Goal: Task Accomplishment & Management: Use online tool/utility

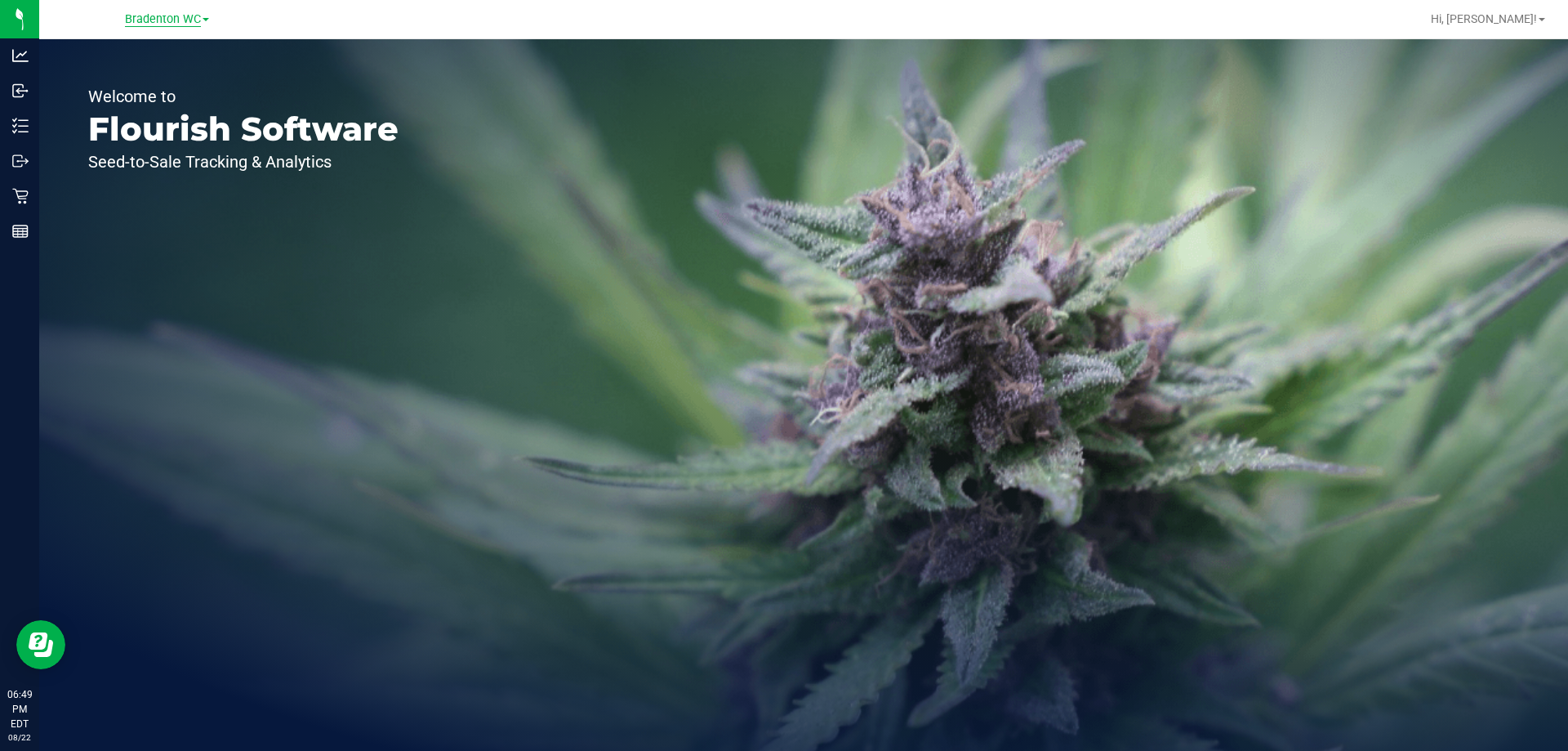
click at [170, 12] on span "Bradenton WC" at bounding box center [163, 19] width 76 height 15
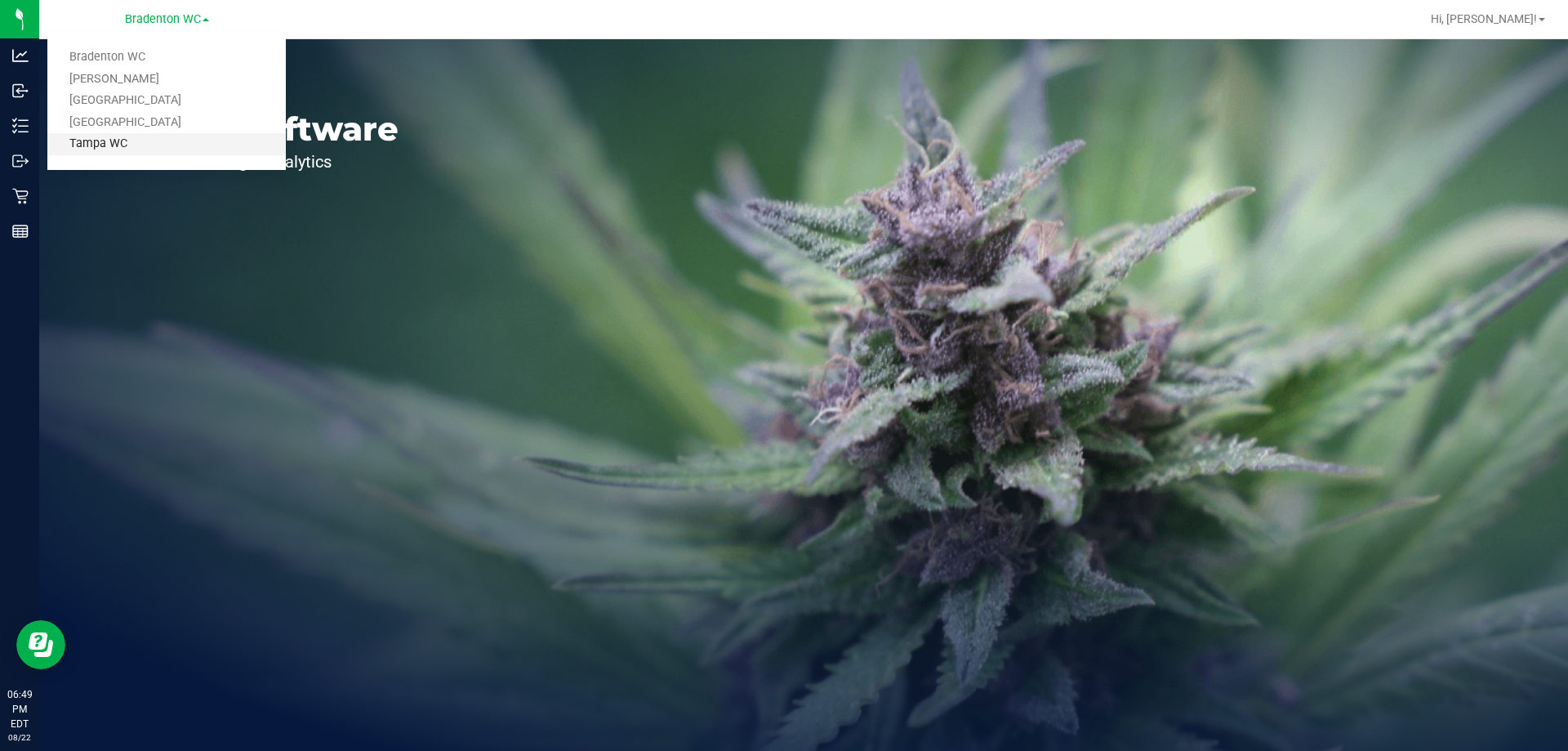
click at [137, 142] on link "Tampa WC" at bounding box center [166, 144] width 239 height 22
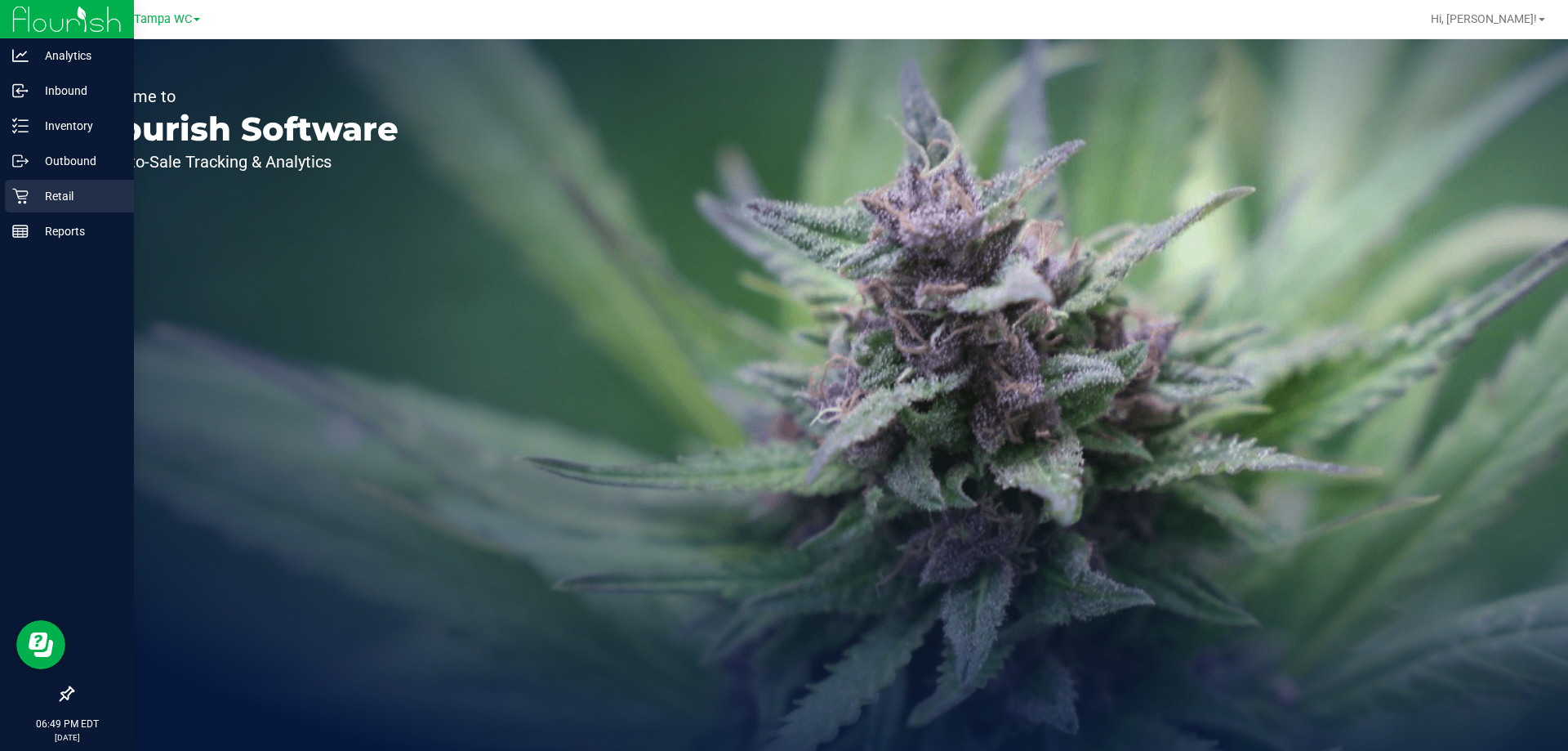
click at [47, 202] on p "Retail" at bounding box center [78, 196] width 98 height 20
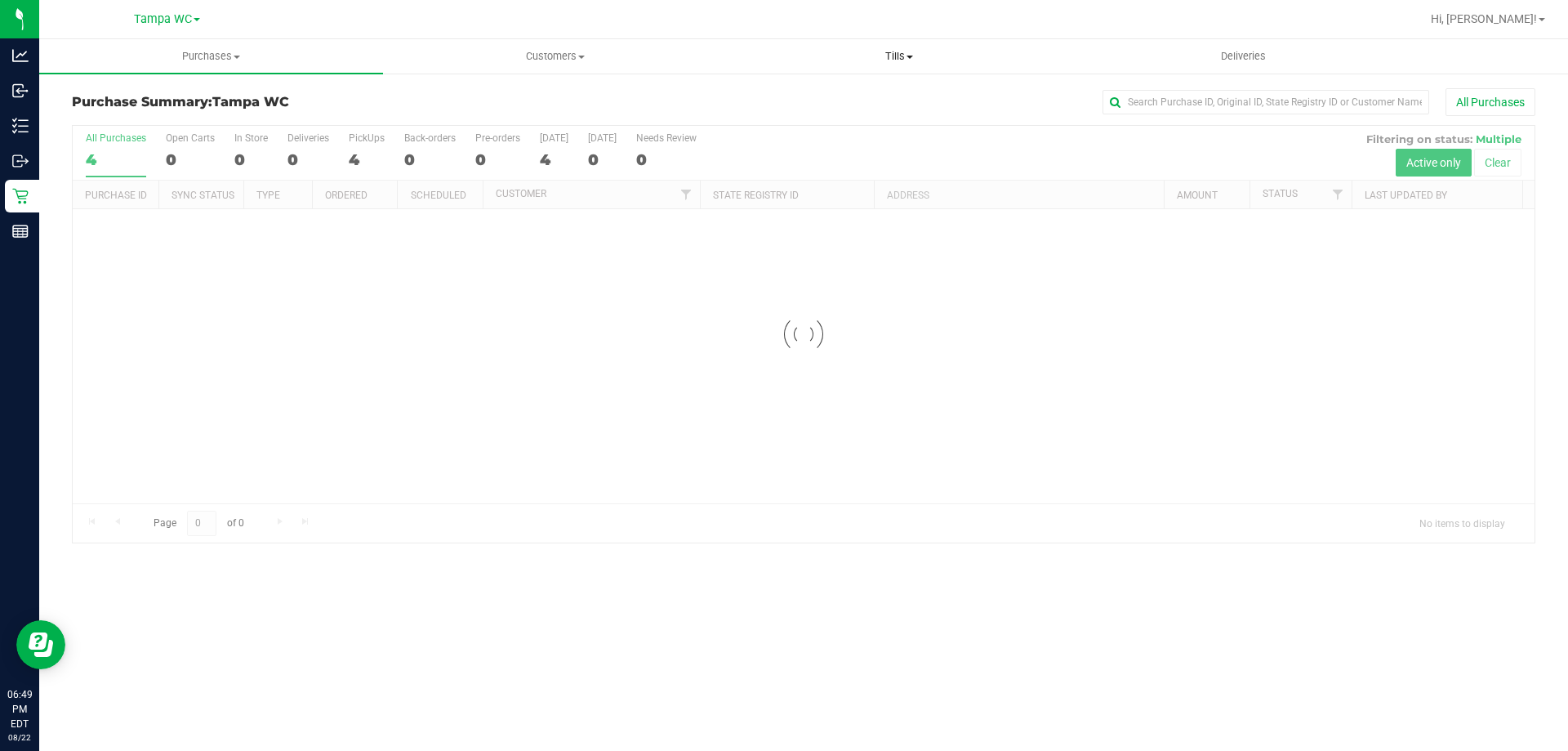
click at [911, 56] on span at bounding box center [910, 57] width 7 height 3
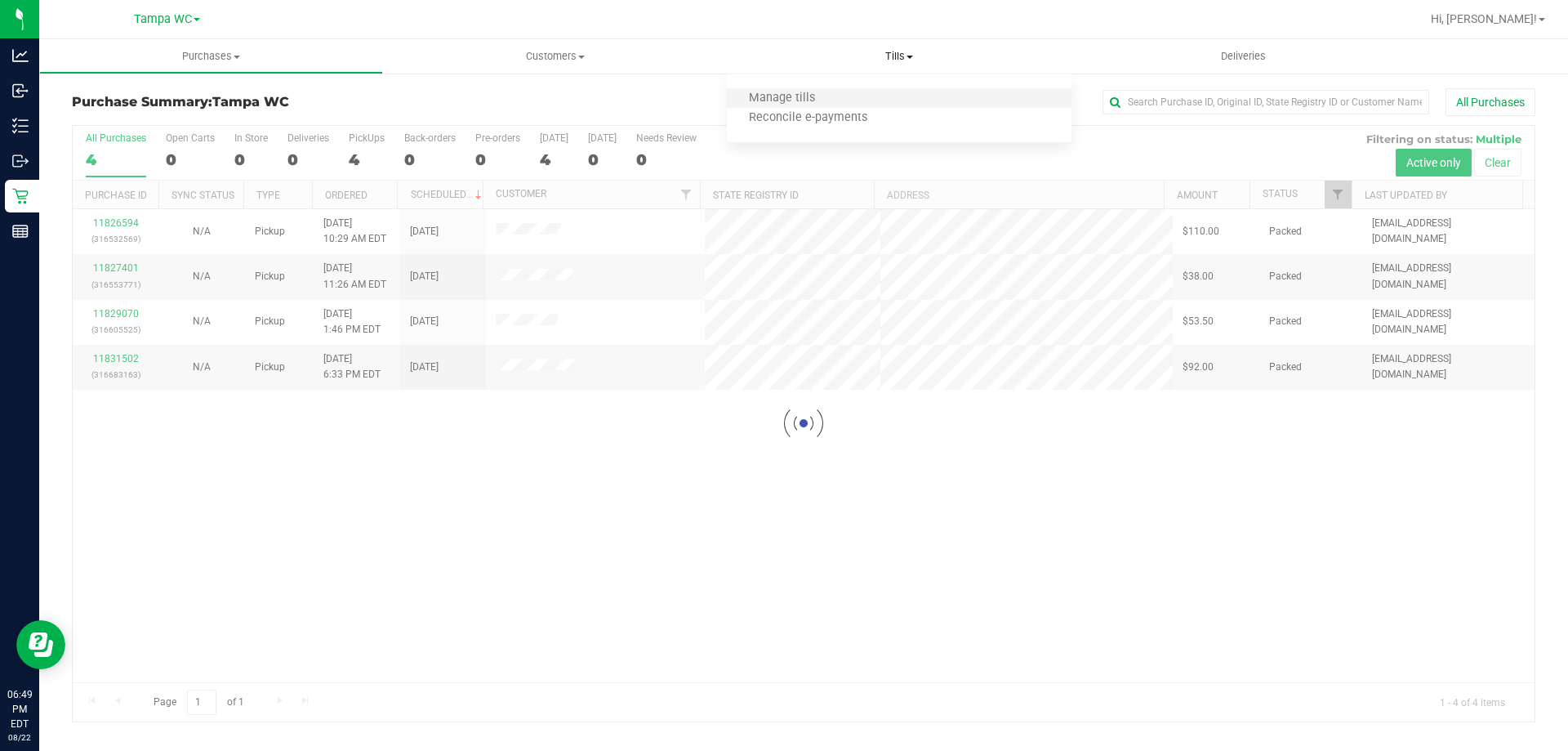
click at [850, 92] on li "Manage tills" at bounding box center [899, 99] width 344 height 20
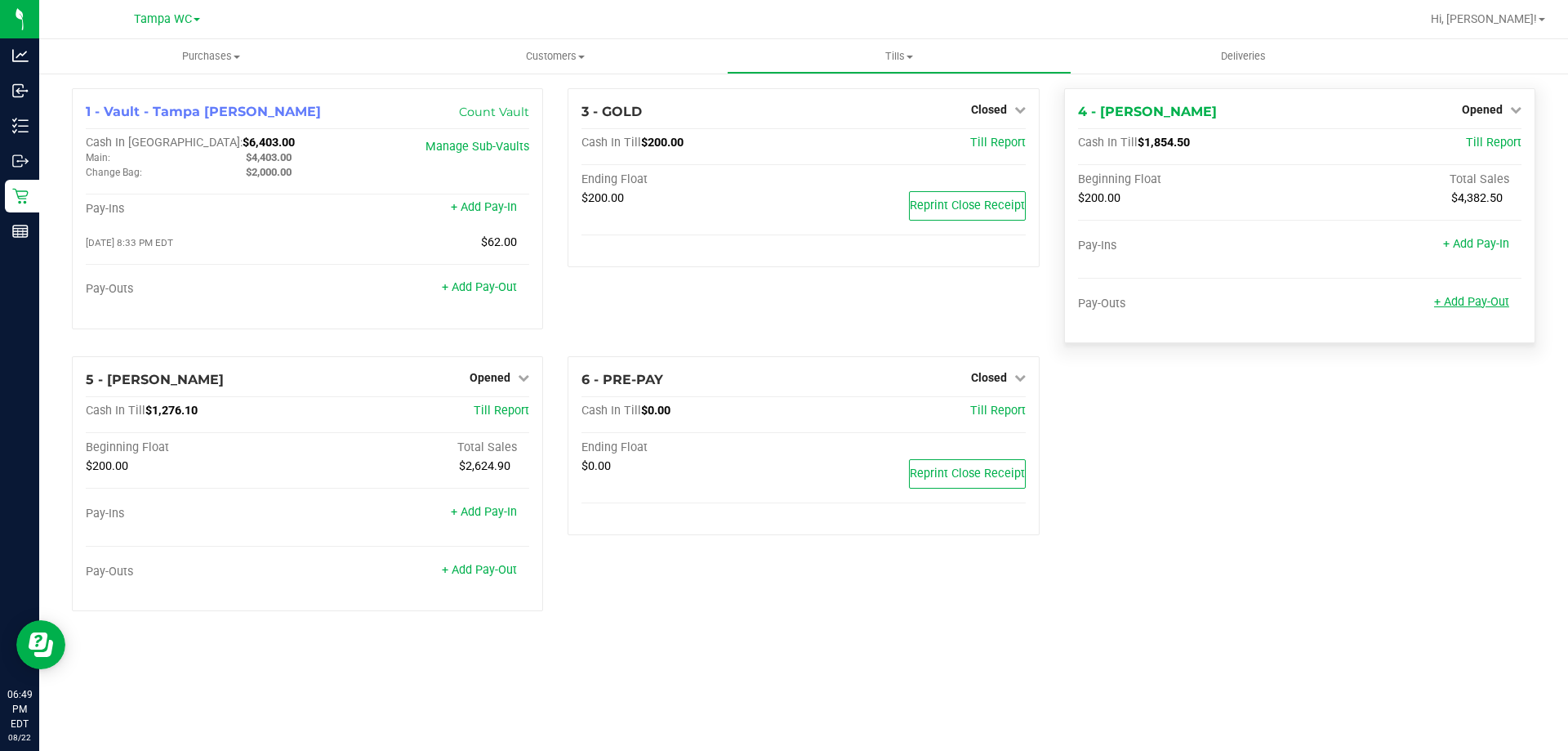
click at [1474, 300] on link "+ Add Pay-Out" at bounding box center [1471, 302] width 75 height 14
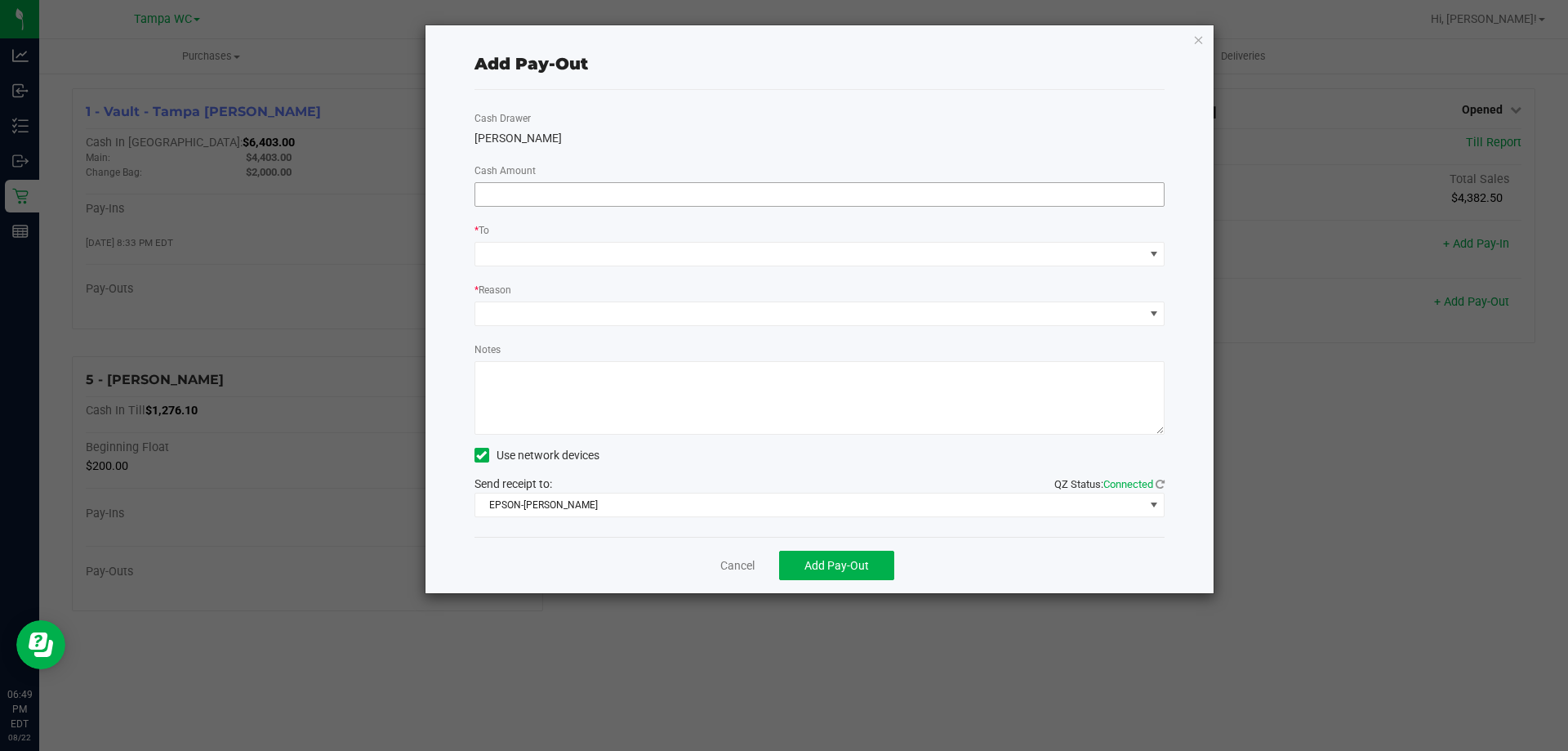
click at [869, 200] on input at bounding box center [820, 194] width 689 height 23
type input "$1,450.00"
click at [814, 268] on div "Cash Drawer [PERSON_NAME]-[PERSON_NAME] Amount $1,450.00 * To * Reason Notes Us…" at bounding box center [820, 313] width 691 height 446
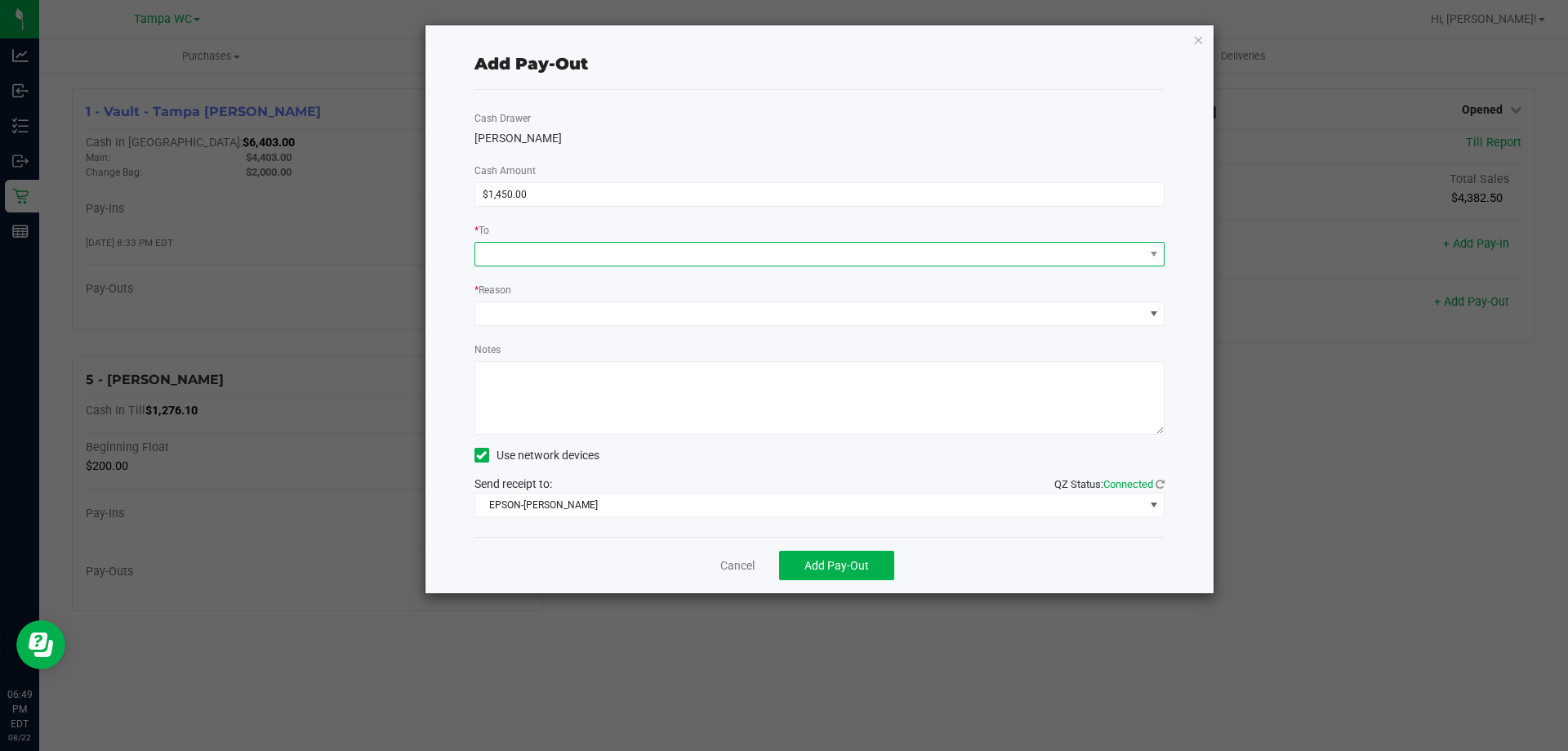
click at [810, 263] on span at bounding box center [810, 254] width 669 height 23
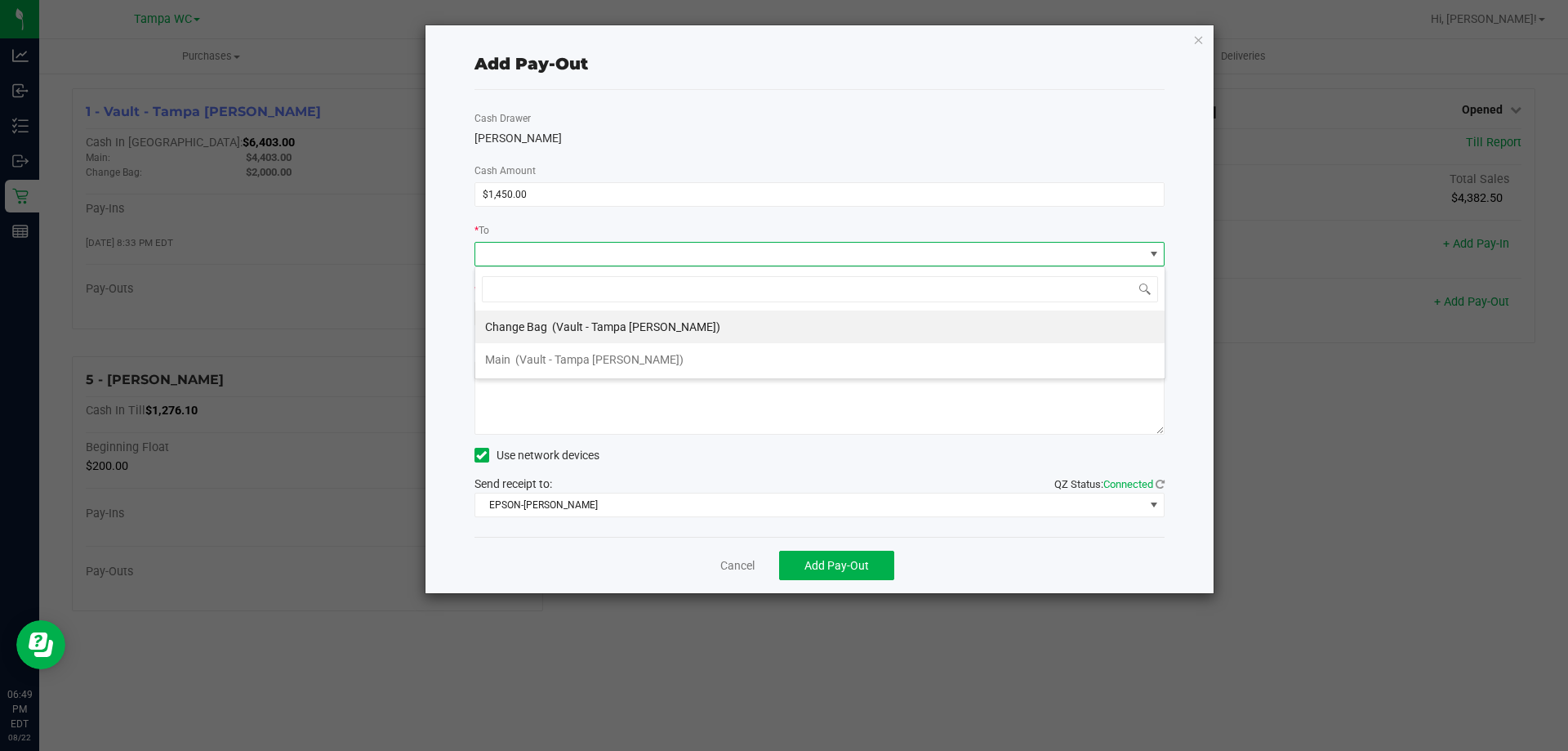
scroll to position [25, 690]
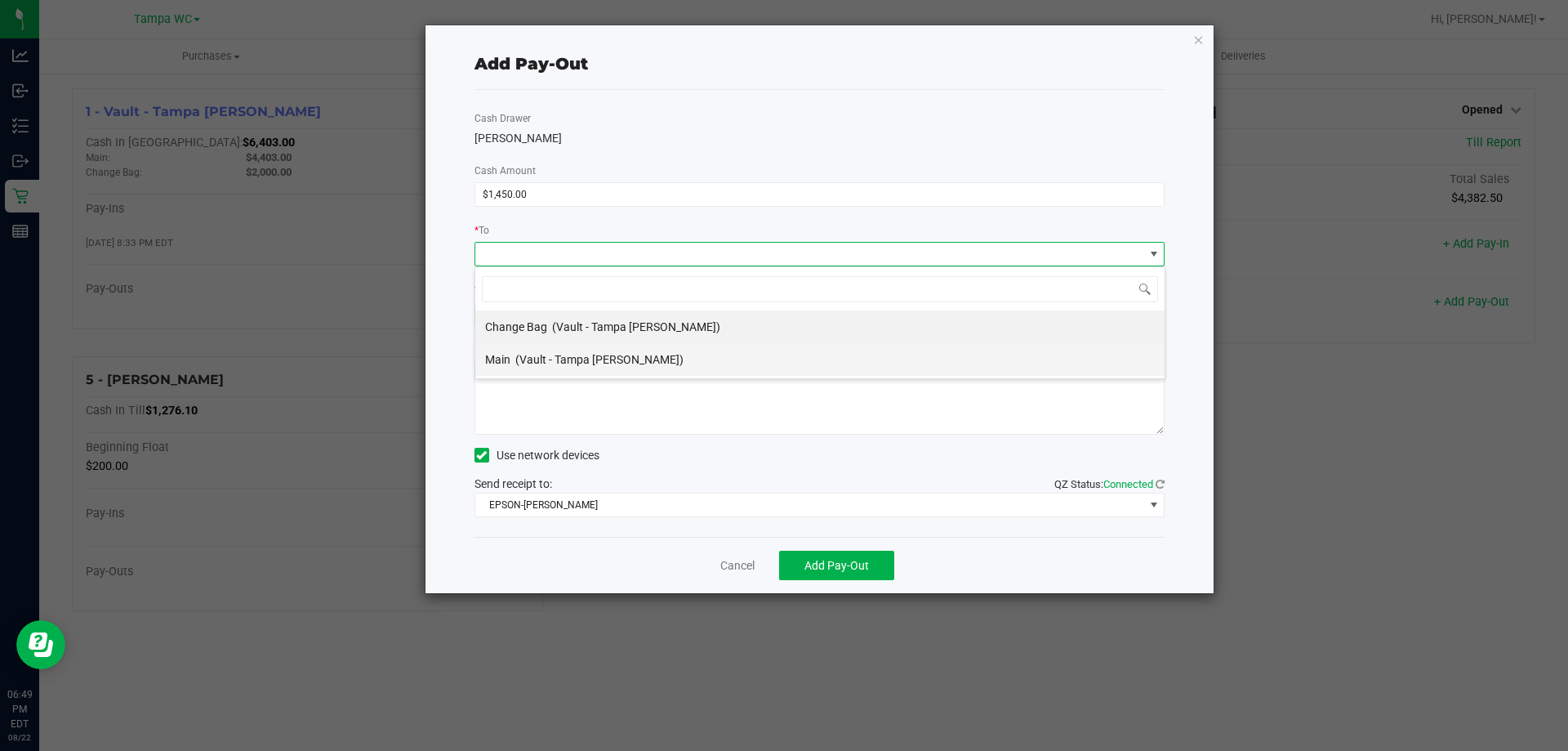
click at [633, 354] on li "Main (Vault - Tampa [PERSON_NAME])" at bounding box center [820, 359] width 689 height 33
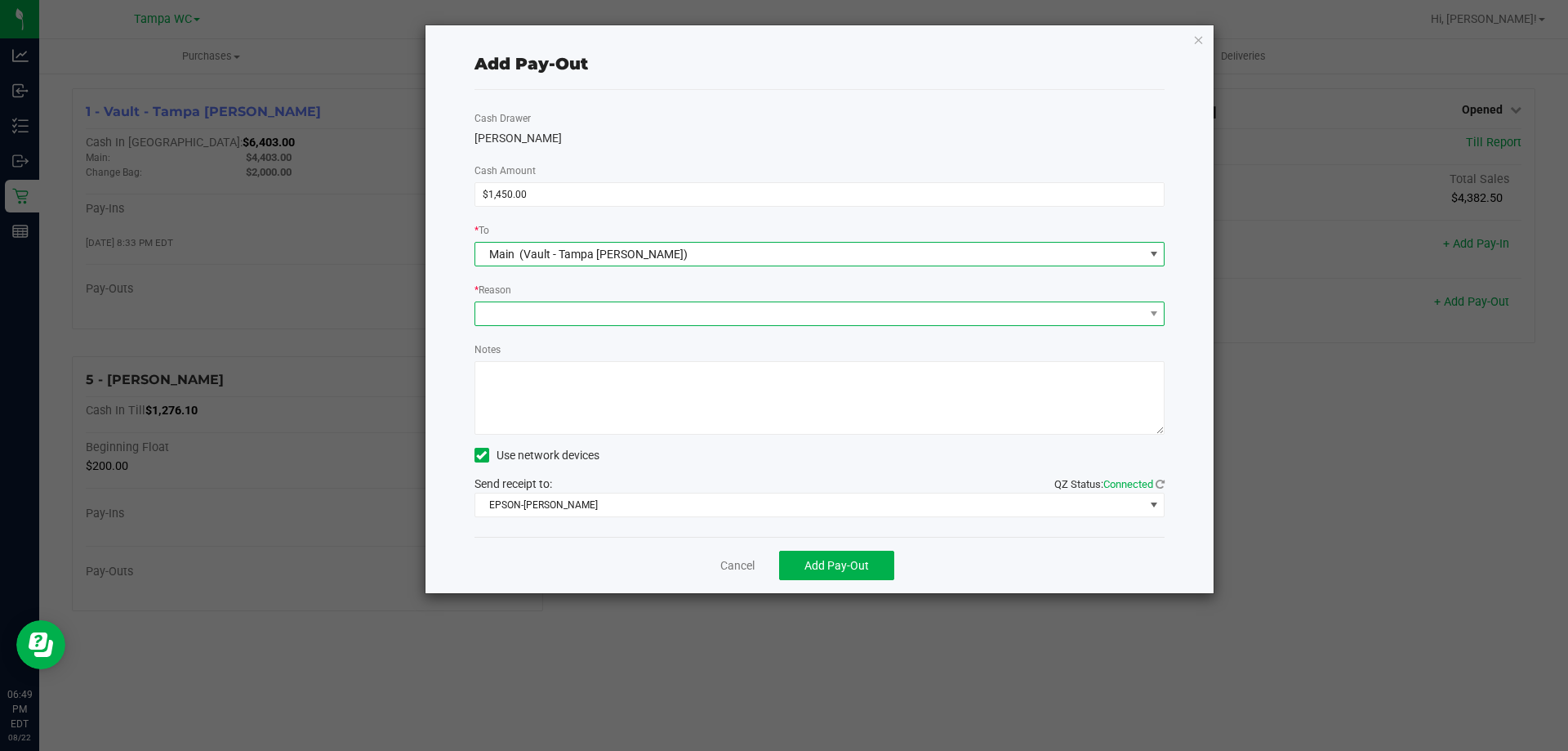
click at [598, 313] on span at bounding box center [810, 314] width 669 height 23
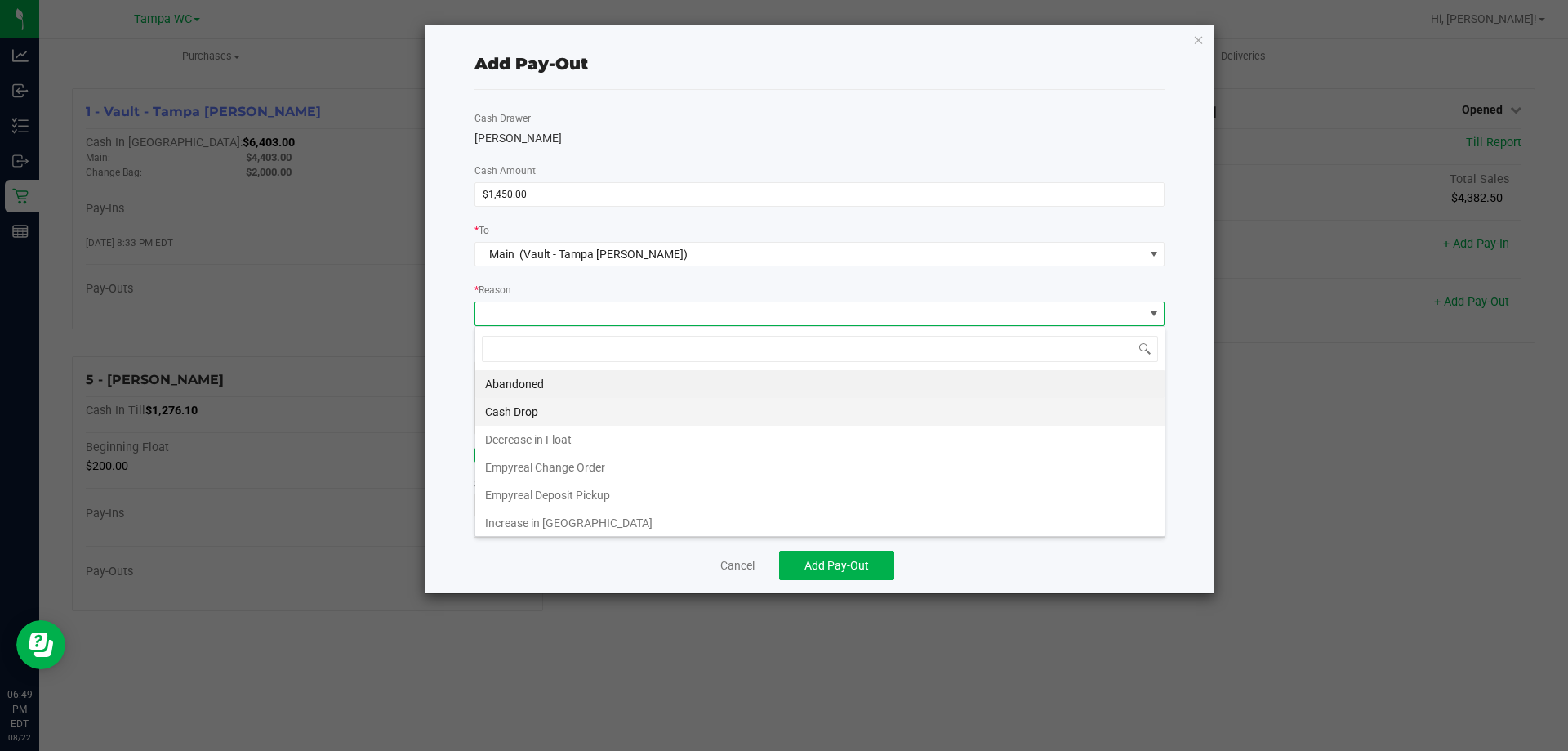
click at [594, 402] on li "Cash Drop" at bounding box center [820, 411] width 689 height 28
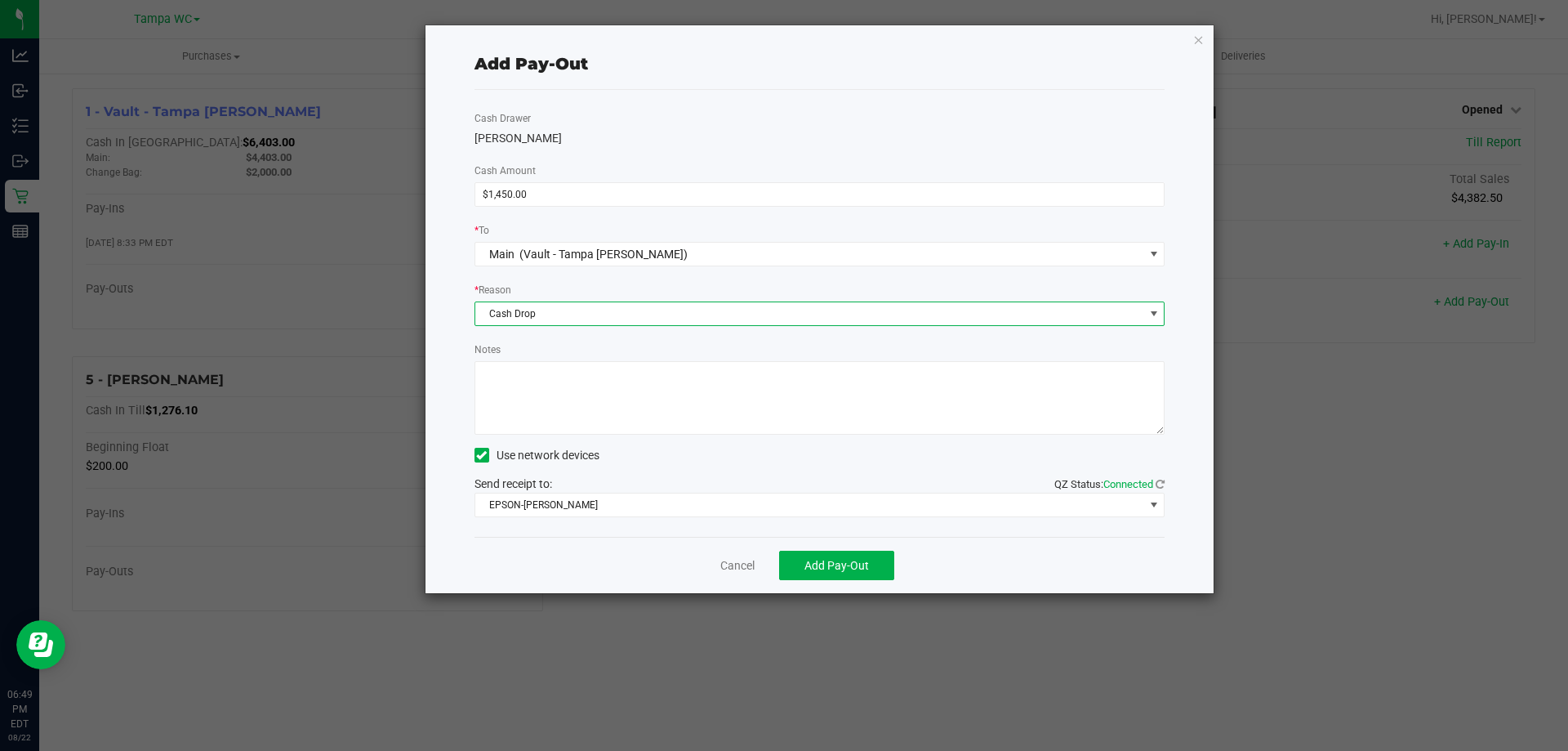
click at [615, 387] on textarea "Notes" at bounding box center [820, 397] width 691 height 74
type textarea "ZG"
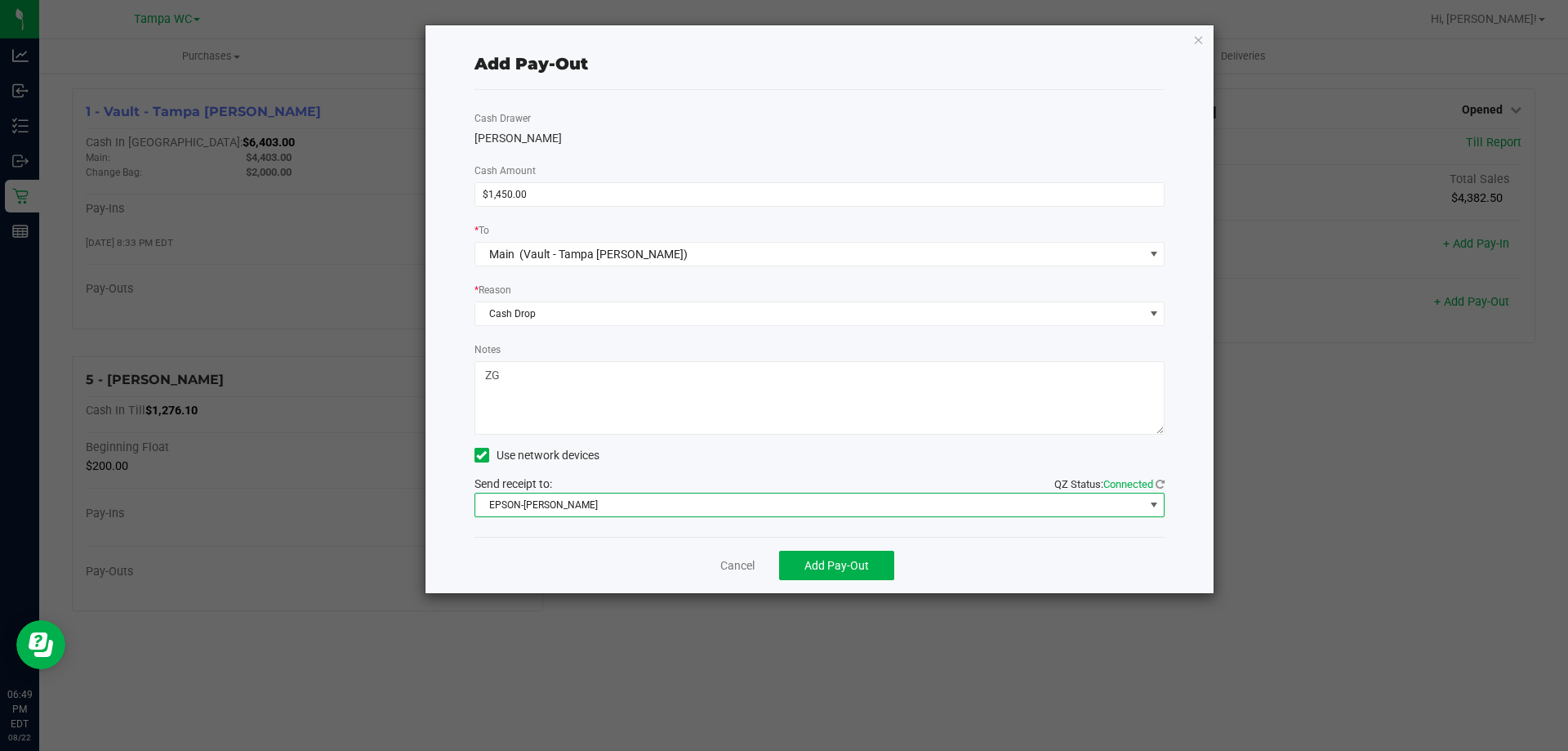
click at [651, 501] on span "EPSON-[PERSON_NAME]" at bounding box center [810, 504] width 669 height 23
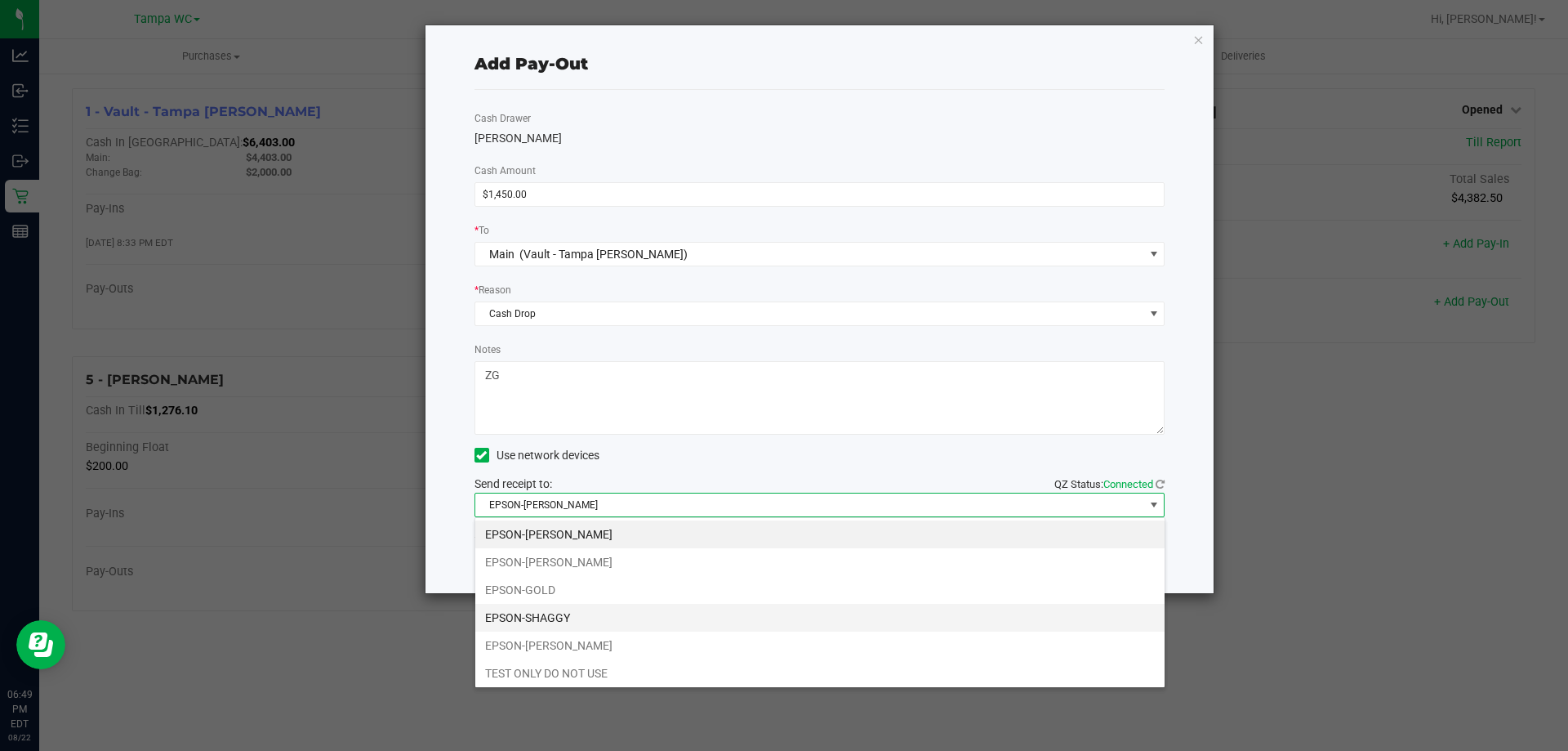
click at [646, 613] on li "EPSON-SHAGGY" at bounding box center [820, 617] width 689 height 28
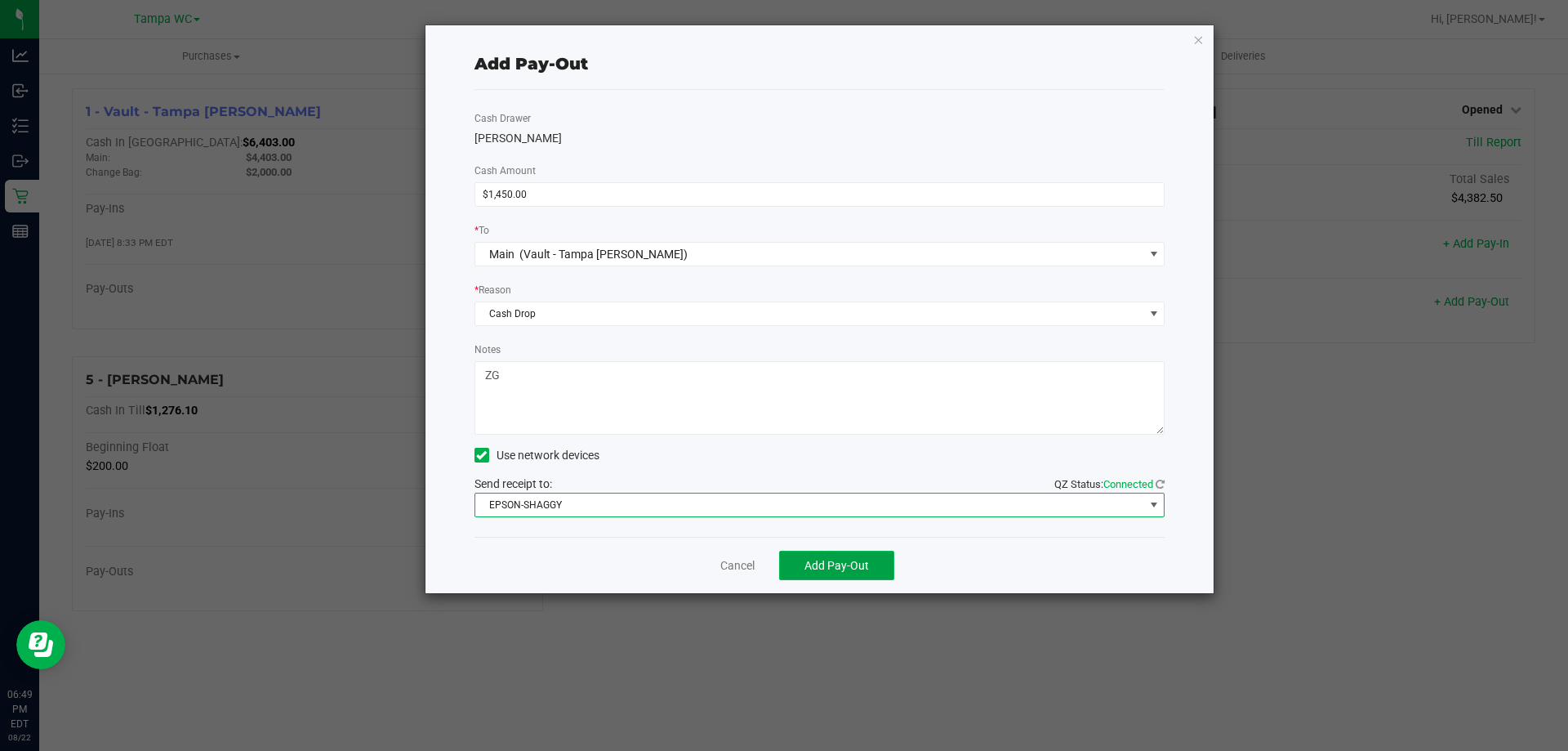
click at [800, 560] on button "Add Pay-Out" at bounding box center [836, 564] width 115 height 29
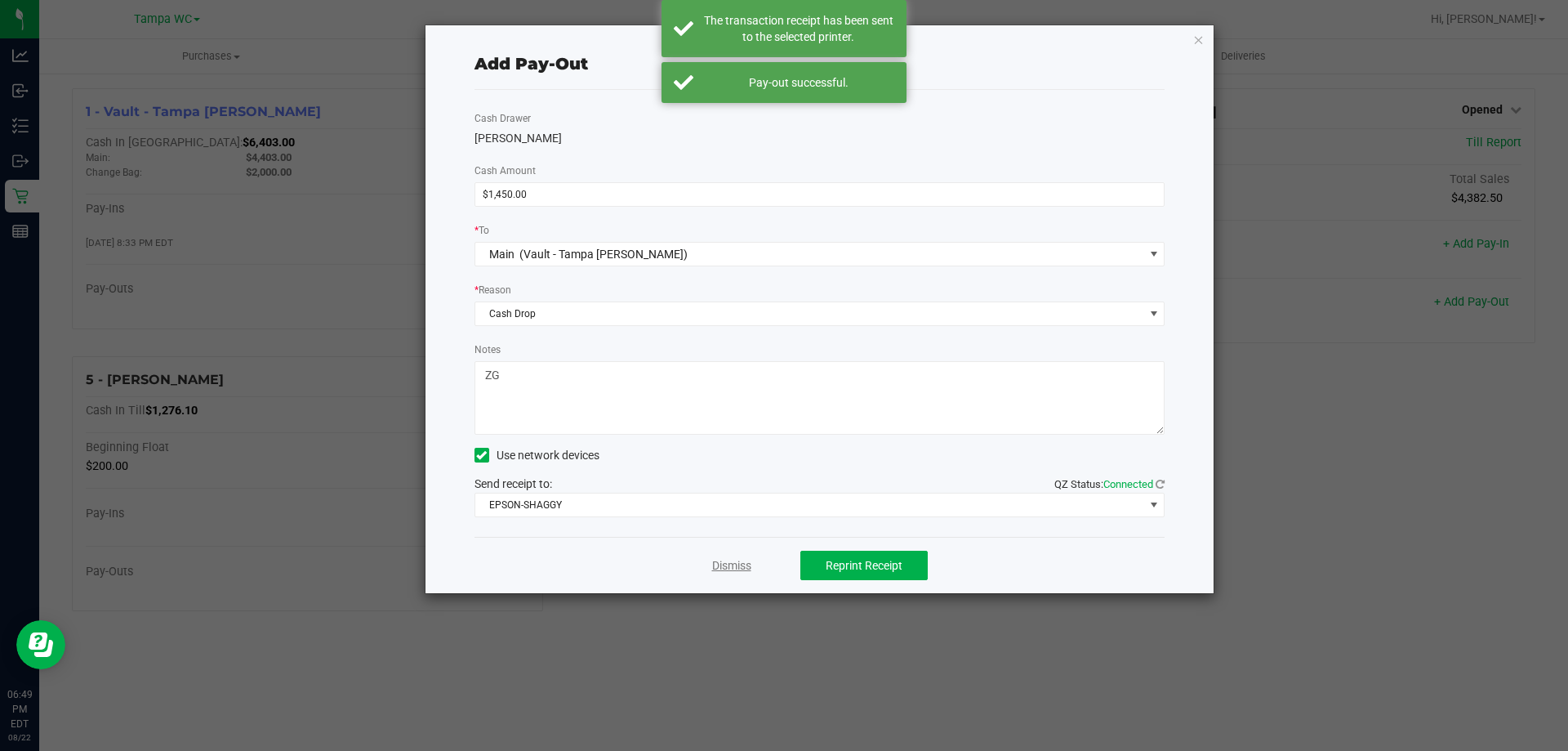
click at [729, 562] on link "Dismiss" at bounding box center [731, 565] width 39 height 17
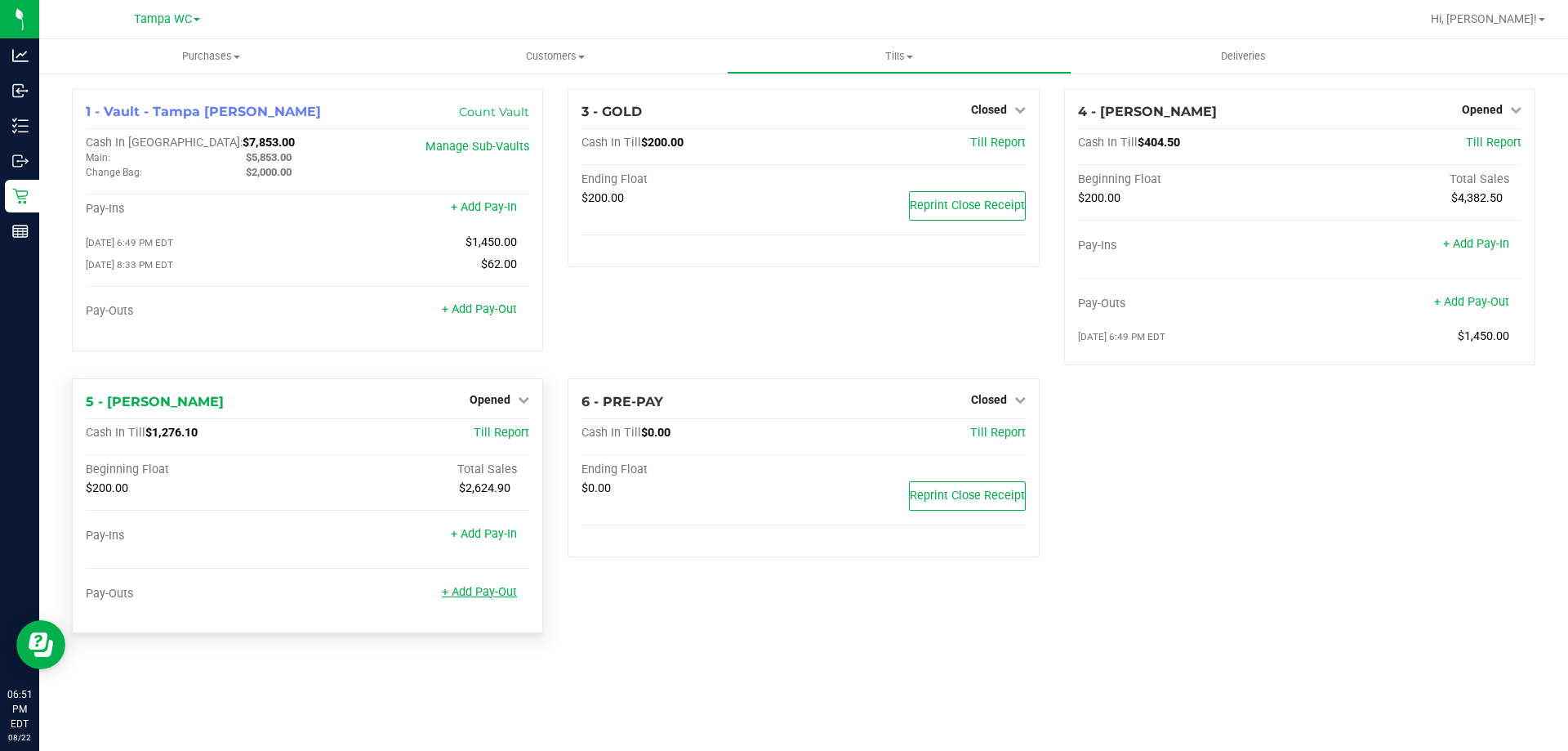
click at [486, 589] on link "+ Add Pay-Out" at bounding box center [478, 592] width 75 height 14
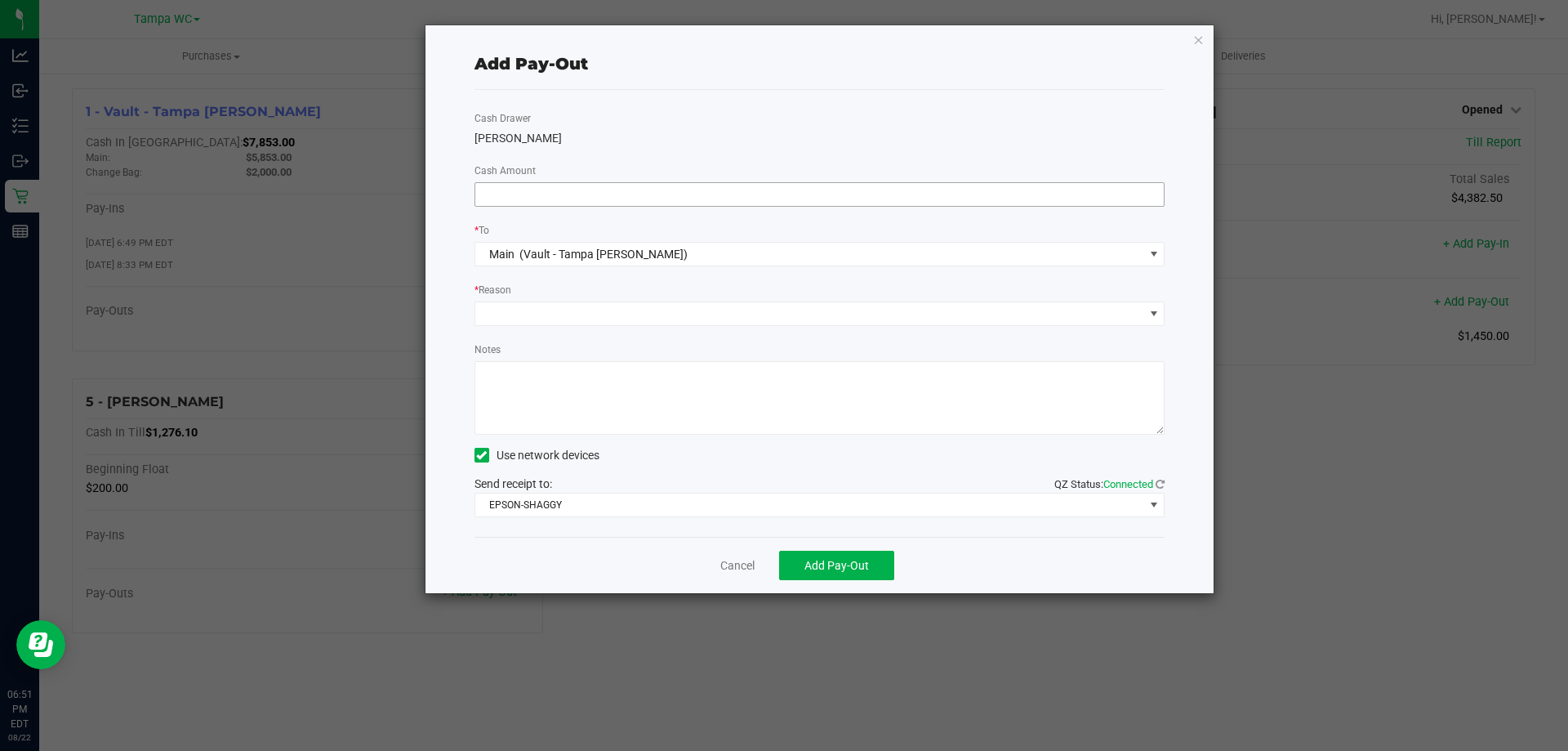
click at [782, 189] on input at bounding box center [820, 194] width 689 height 23
type input "$900.00"
click at [675, 303] on span at bounding box center [810, 314] width 669 height 23
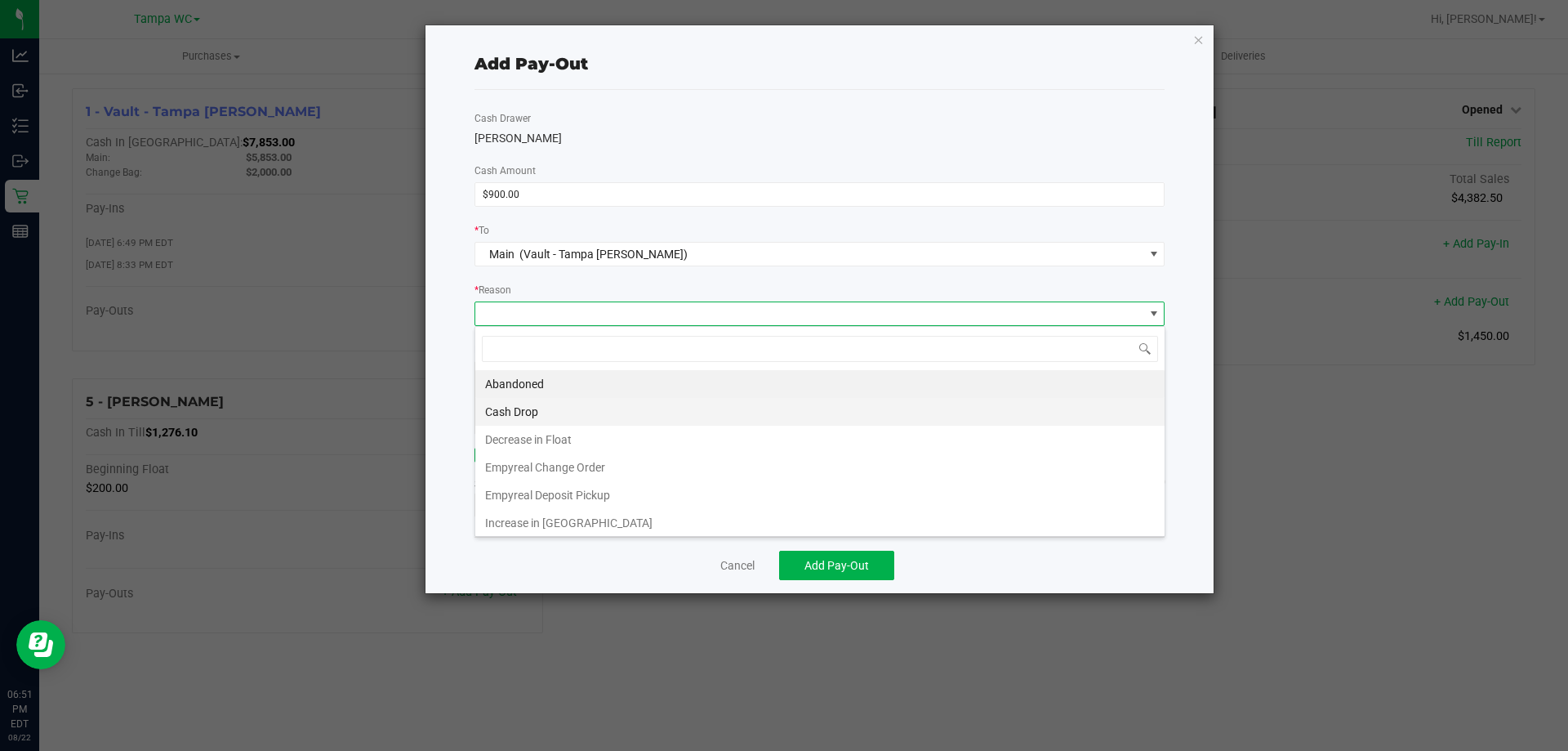
click at [610, 404] on li "Cash Drop" at bounding box center [820, 411] width 689 height 28
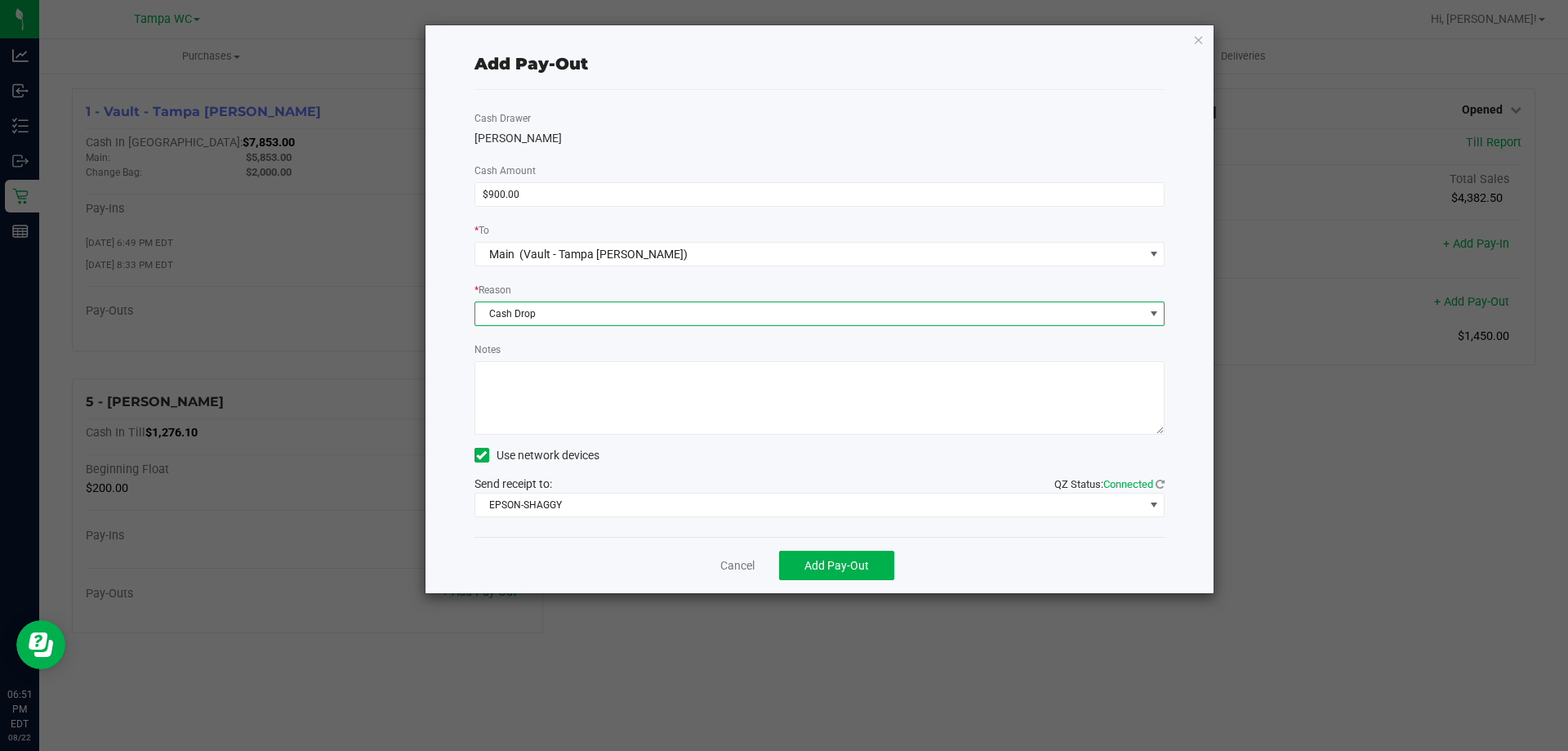
click at [629, 401] on textarea "Notes" at bounding box center [820, 397] width 691 height 74
type textarea "ZG"
click at [831, 564] on span "Add Pay-Out" at bounding box center [837, 564] width 65 height 13
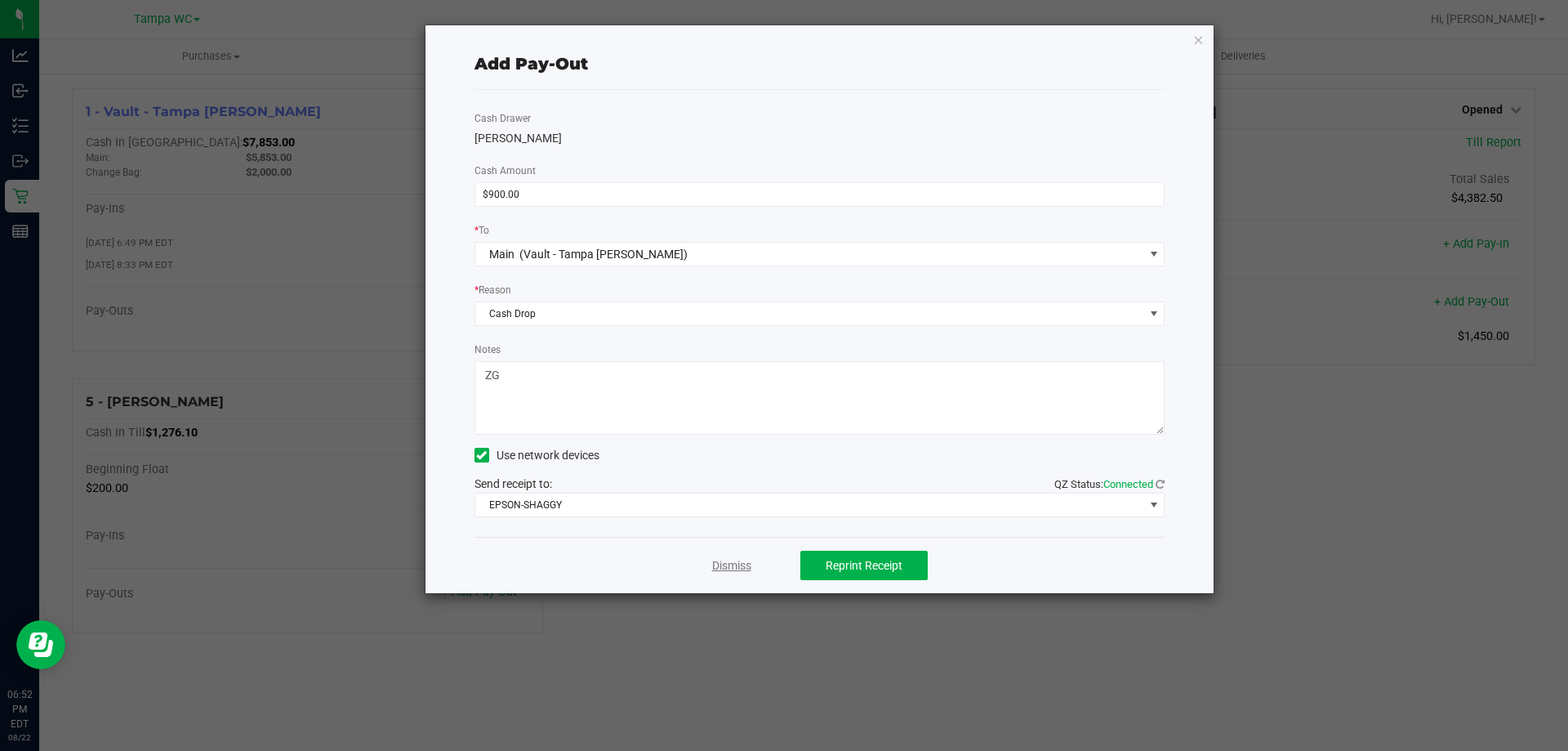
click at [716, 565] on link "Dismiss" at bounding box center [731, 565] width 39 height 17
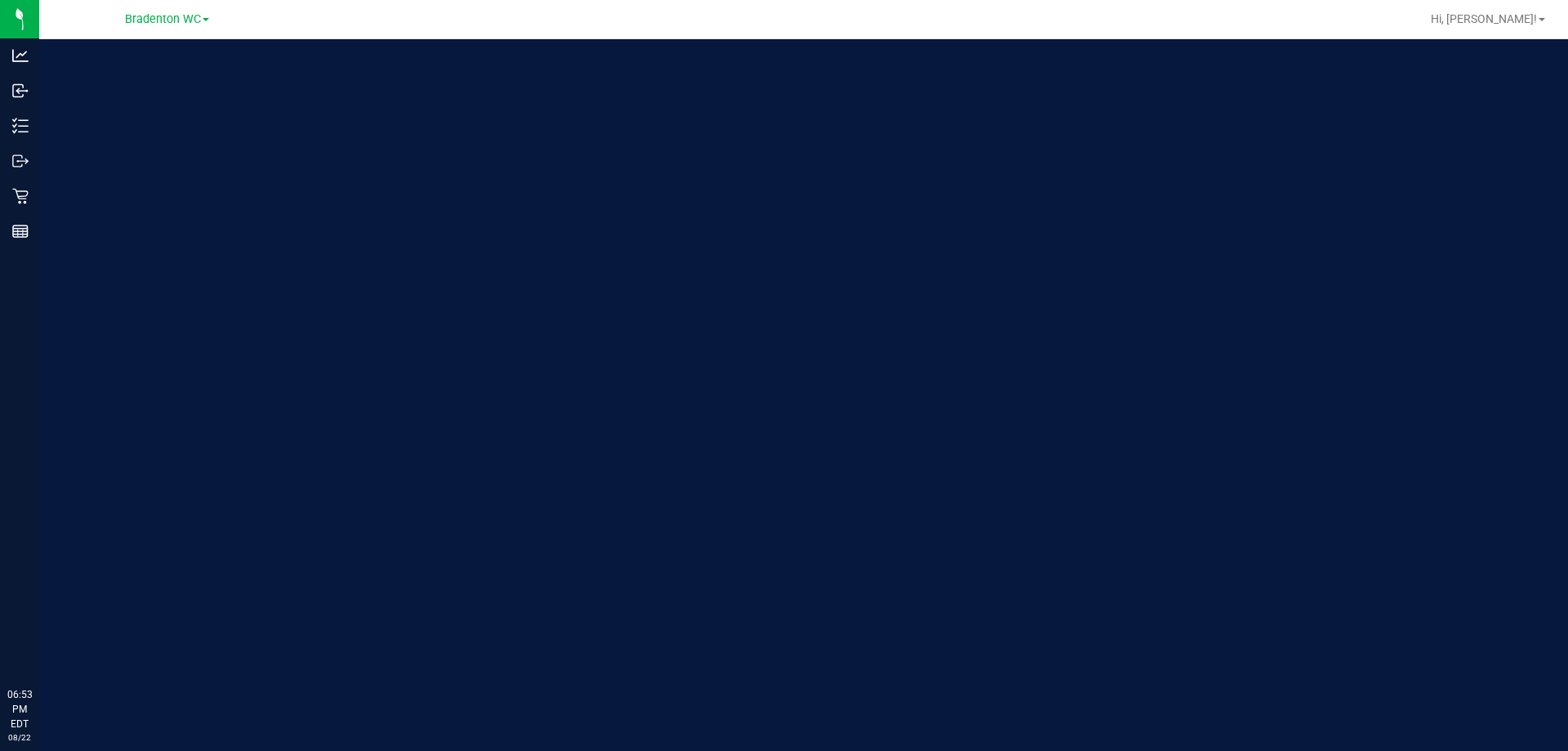
click at [164, 26] on div "Bradenton WC" at bounding box center [167, 19] width 84 height 20
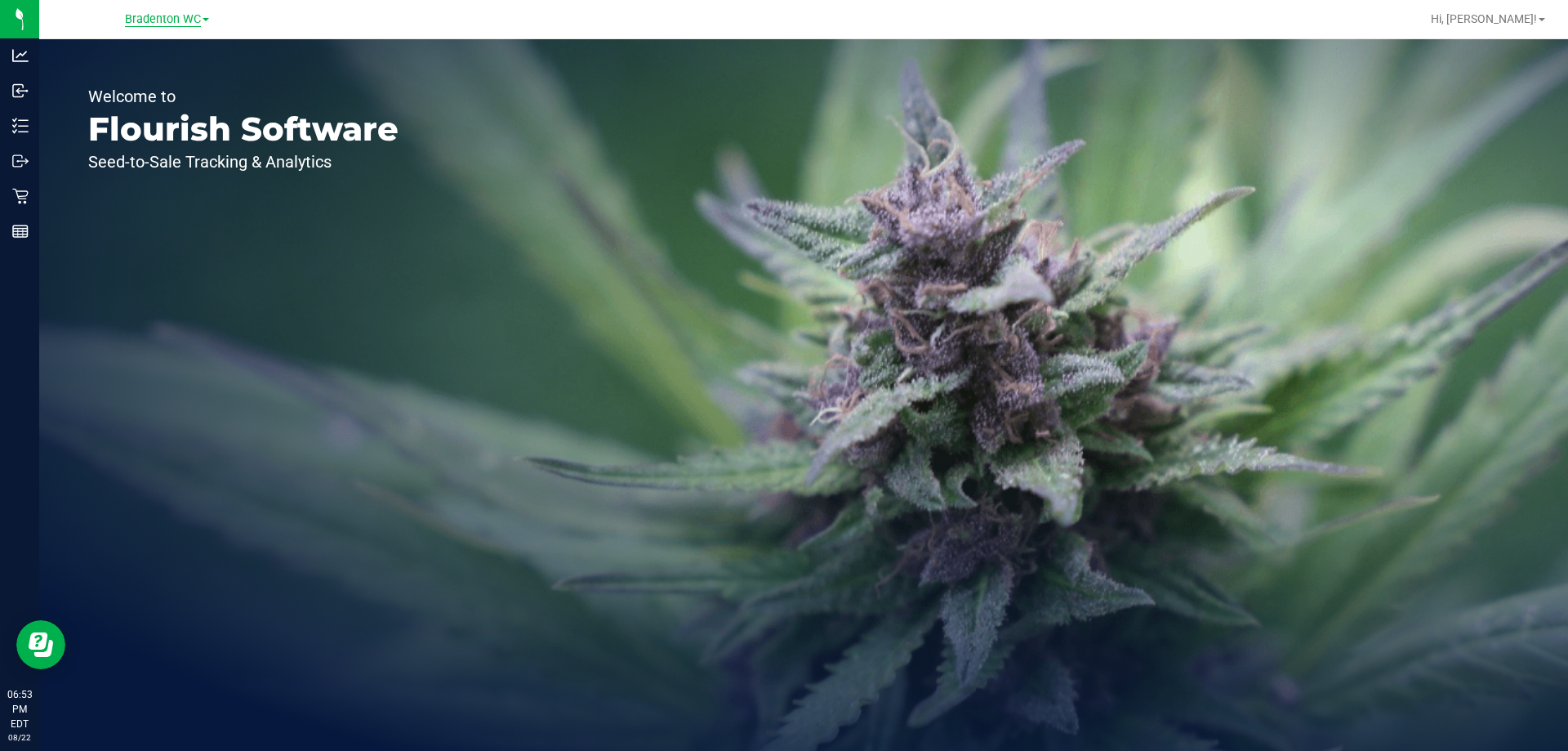
click at [164, 21] on span "Bradenton WC" at bounding box center [163, 19] width 76 height 15
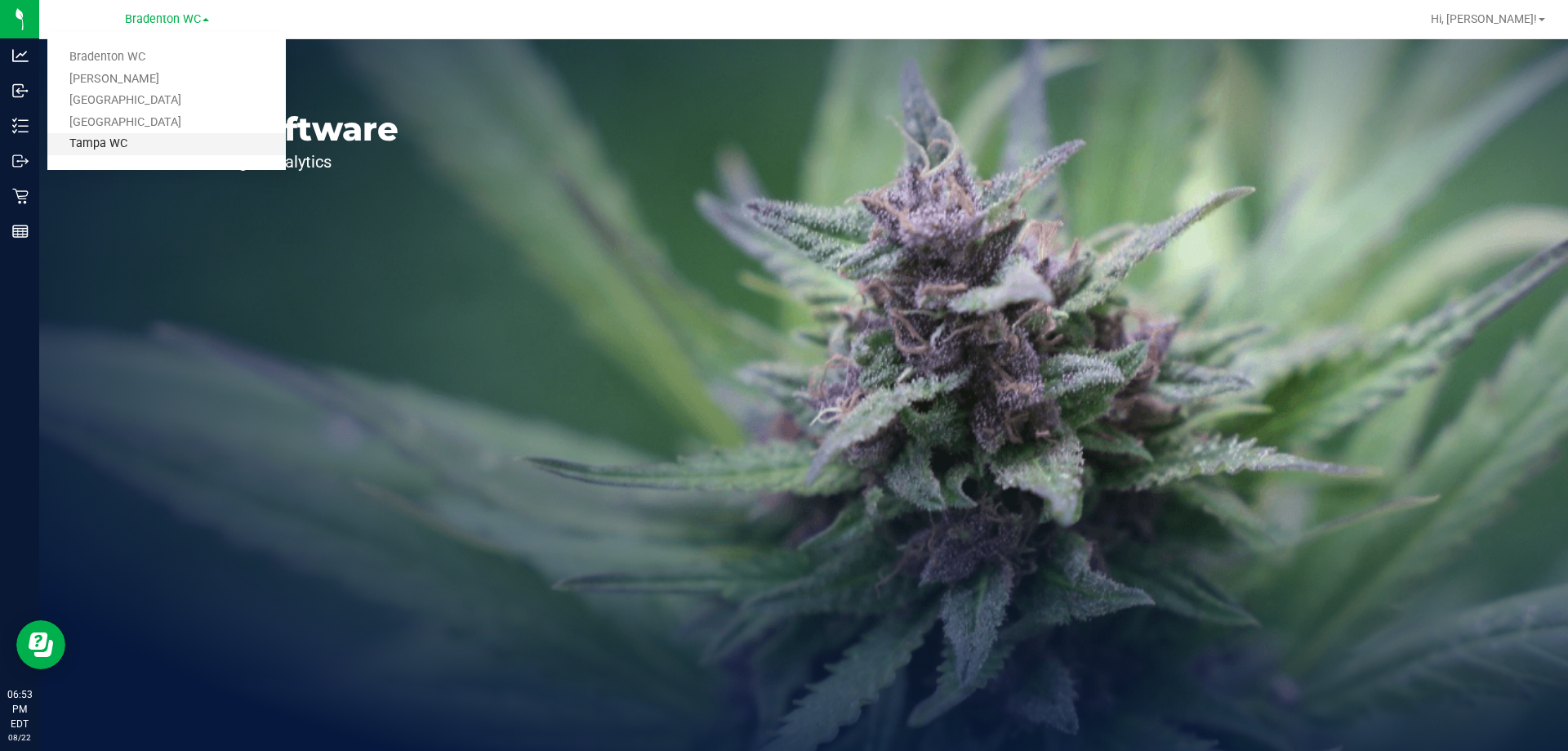
click at [114, 136] on link "Tampa WC" at bounding box center [166, 144] width 239 height 22
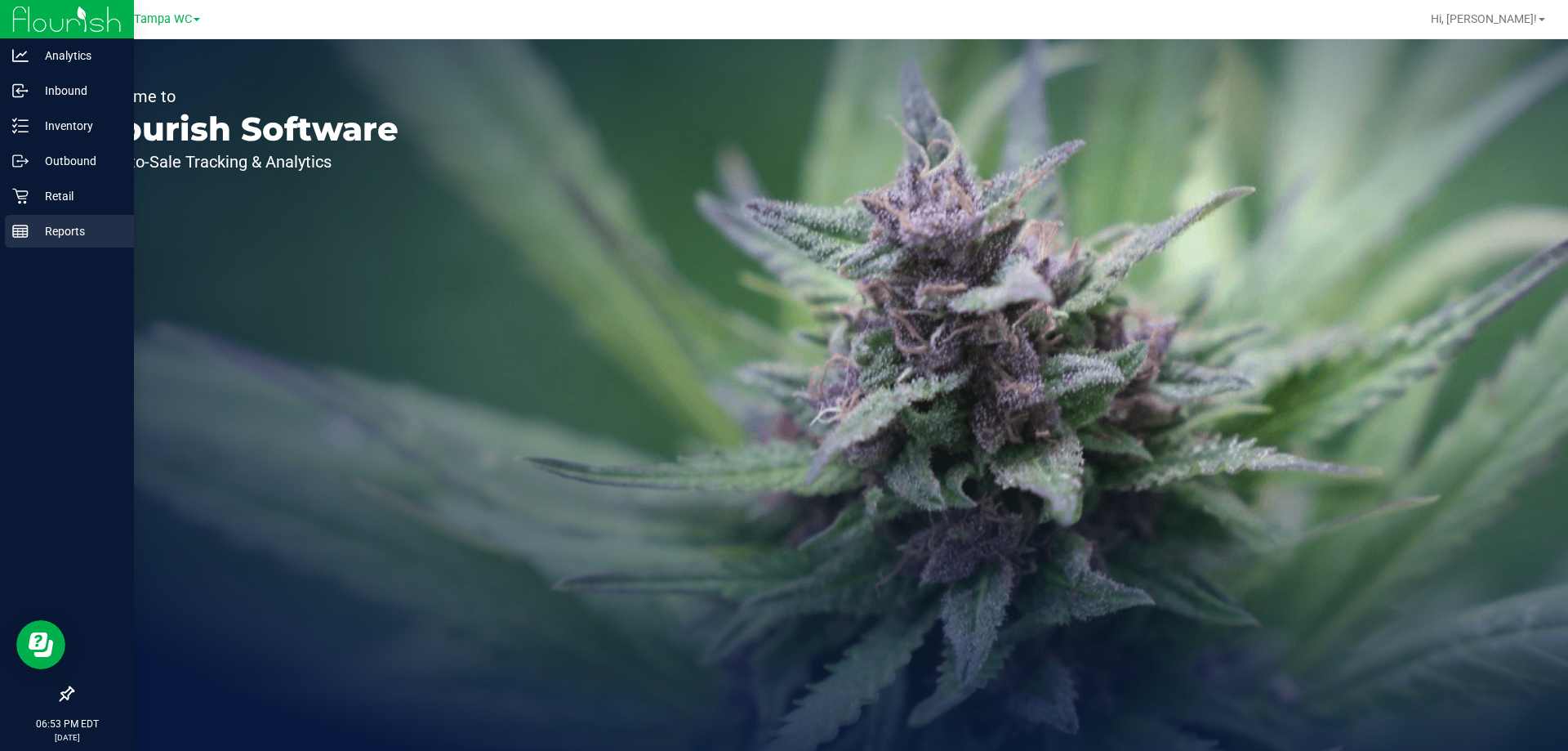
click at [25, 219] on div "Reports" at bounding box center [69, 231] width 129 height 33
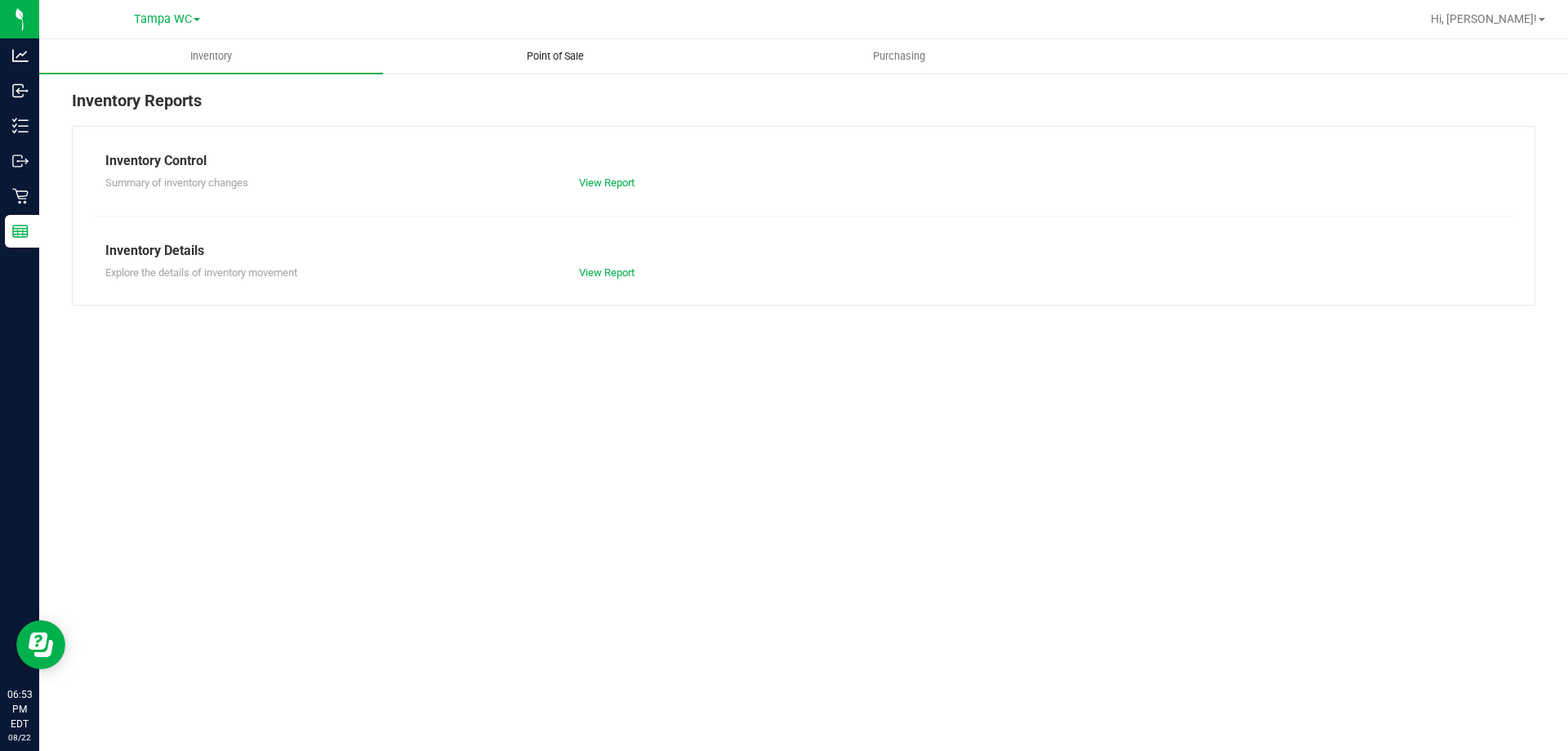
click at [515, 59] on span "Point of Sale" at bounding box center [554, 56] width 101 height 15
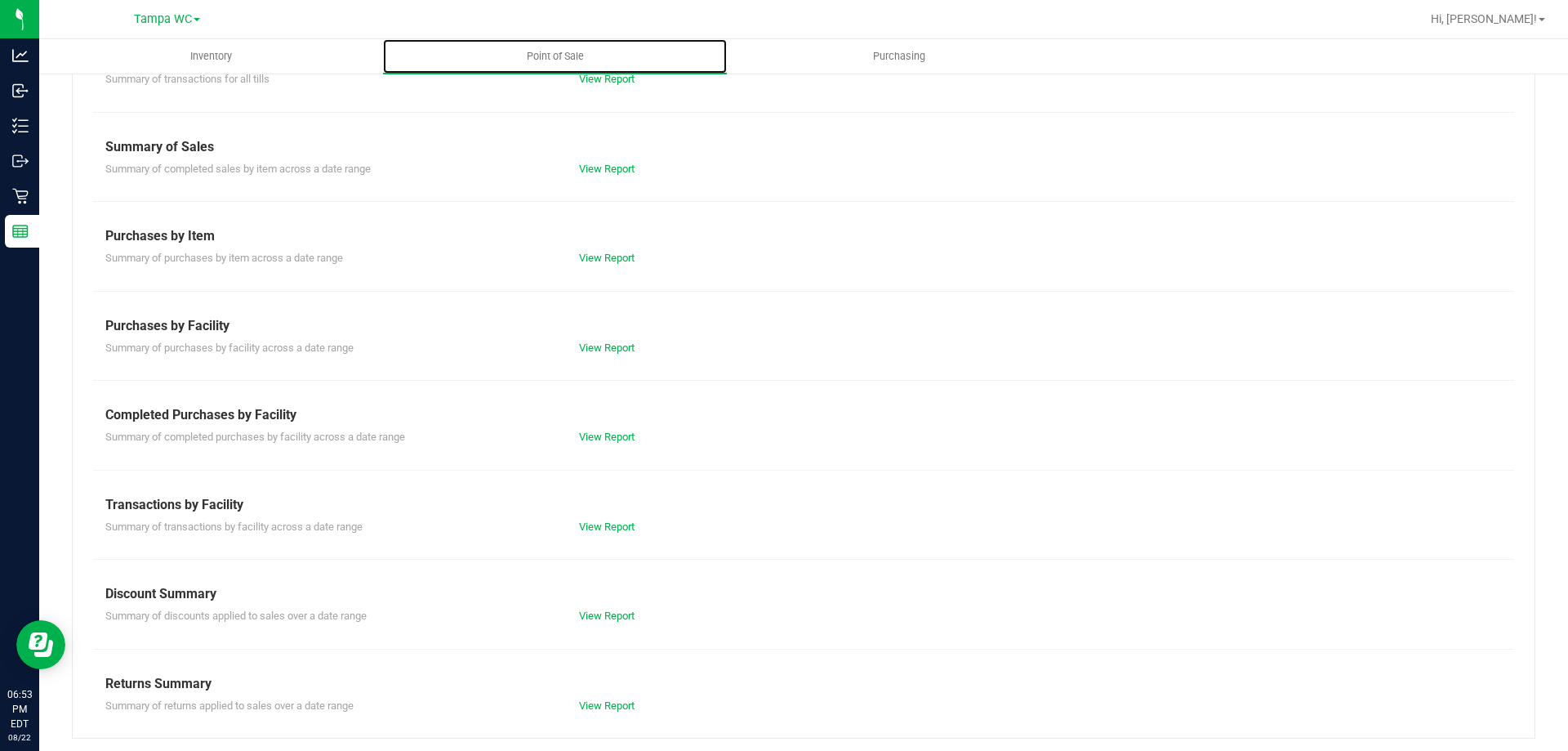
scroll to position [108, 0]
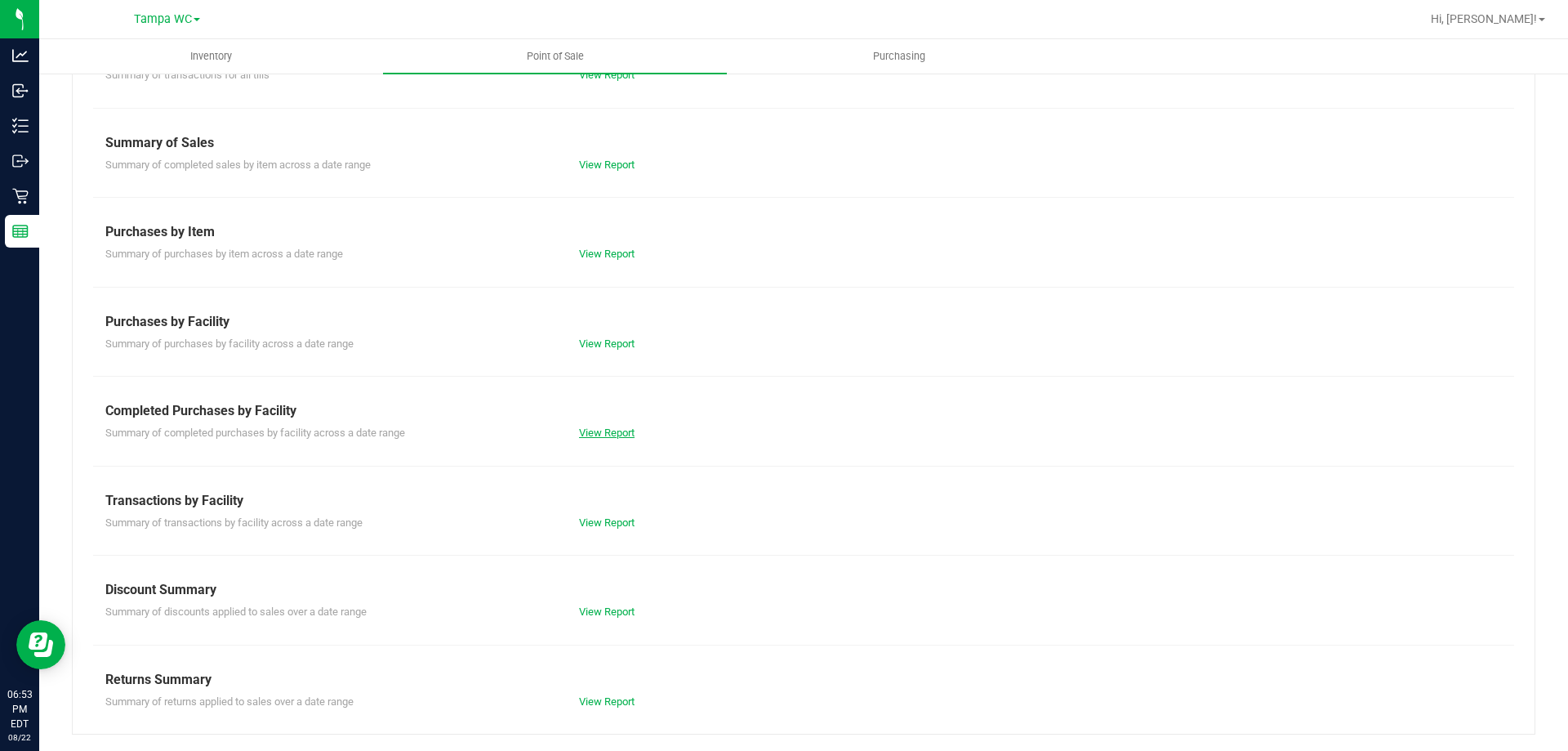
click at [612, 427] on link "View Report" at bounding box center [607, 432] width 56 height 12
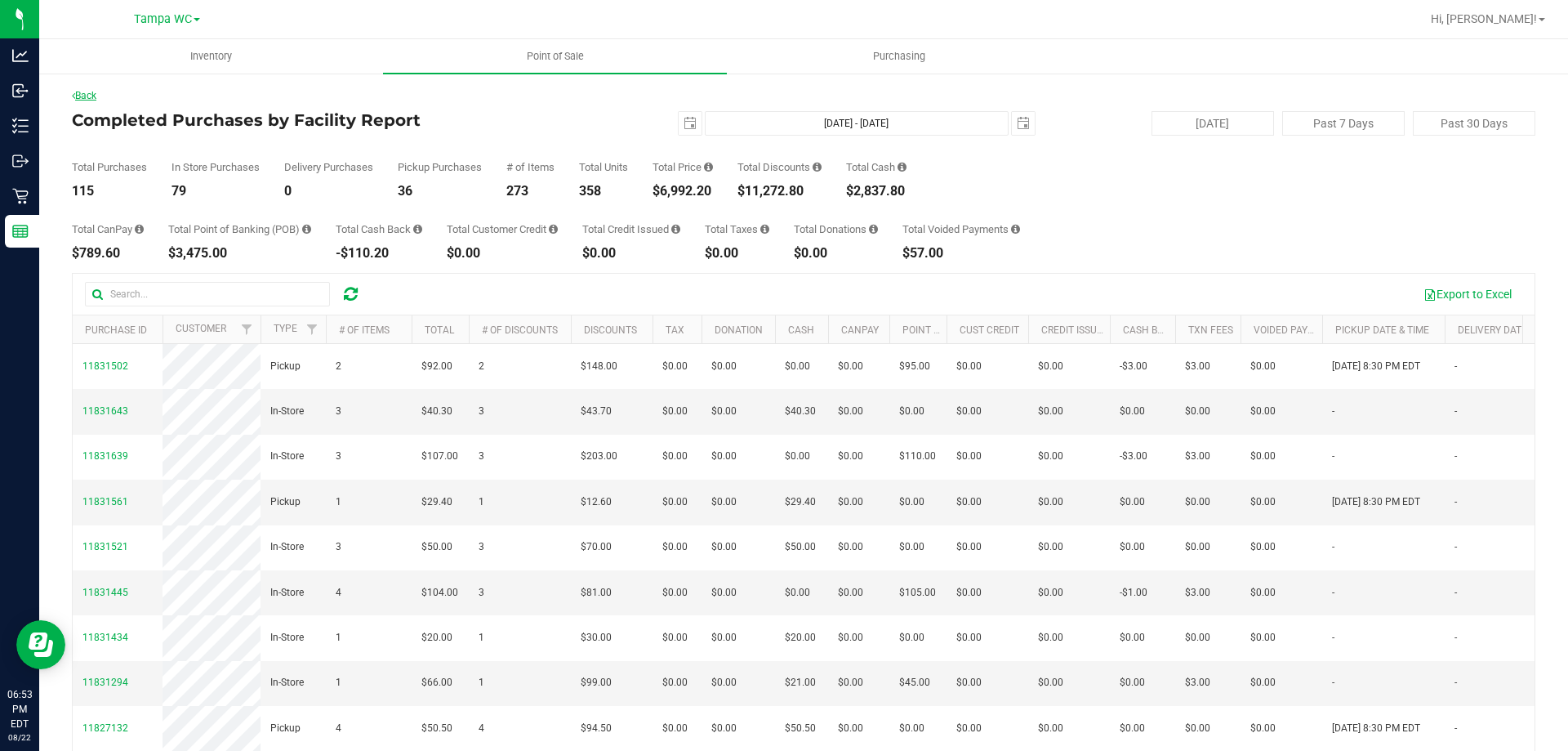
click at [89, 93] on link "Back" at bounding box center [84, 95] width 25 height 11
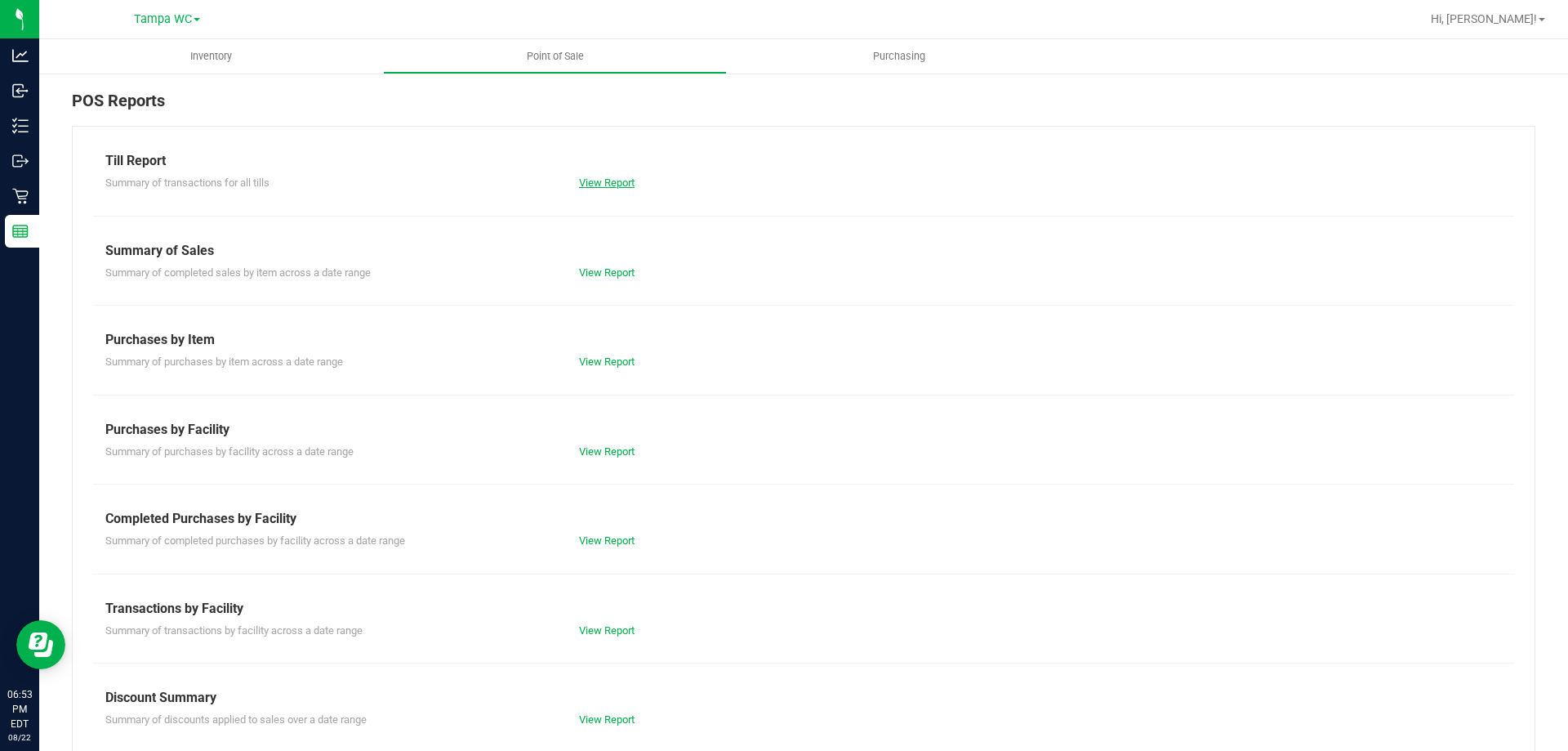
click at [608, 185] on link "View Report" at bounding box center [607, 183] width 56 height 12
